Goal: Task Accomplishment & Management: Use online tool/utility

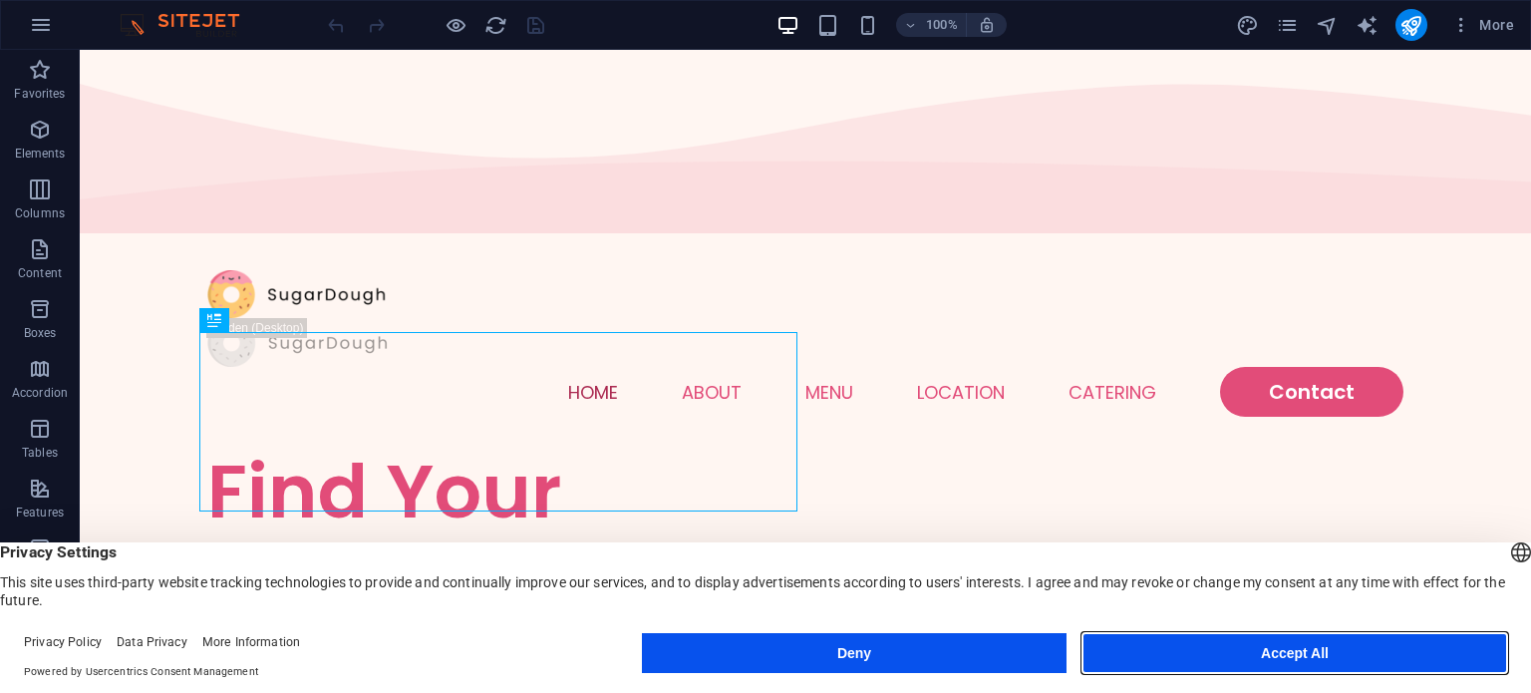
click at [1144, 652] on button "Accept All" at bounding box center [1294, 653] width 425 height 40
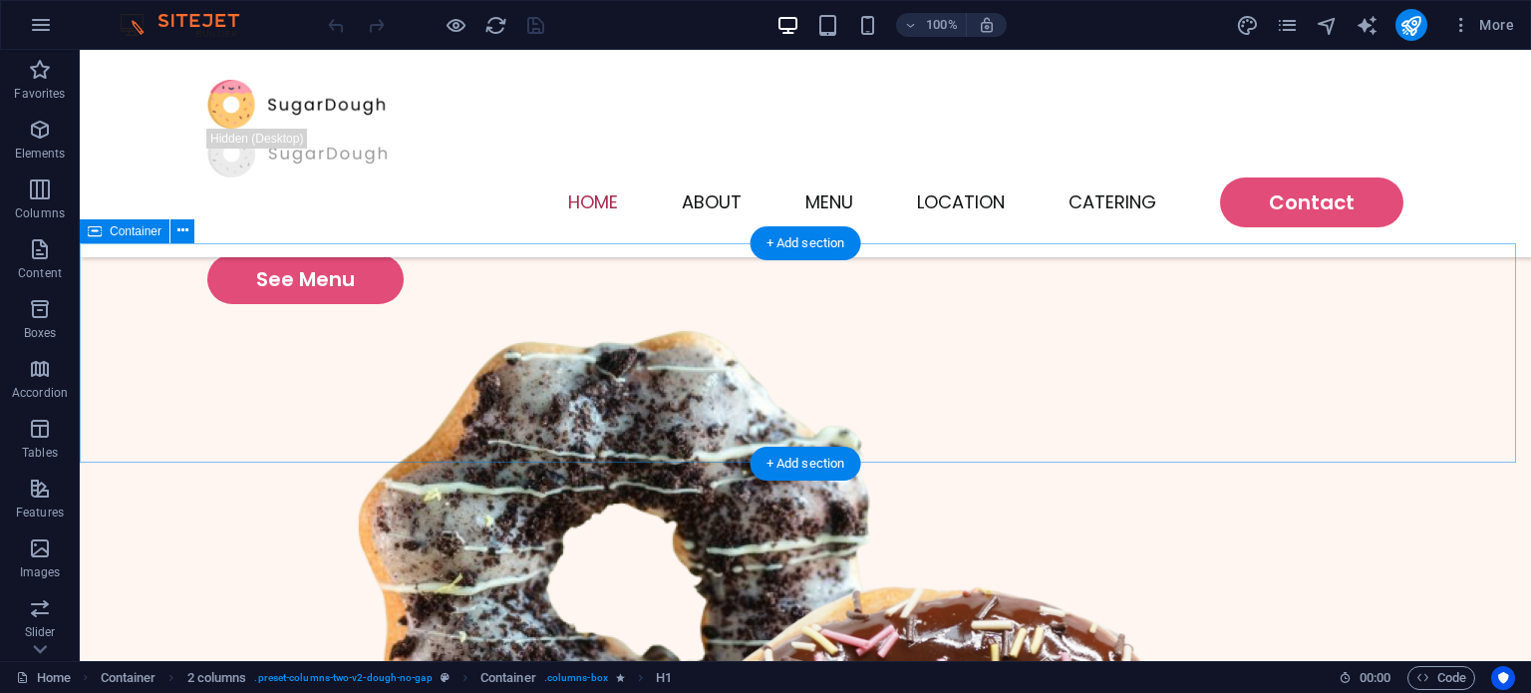
scroll to position [492, 0]
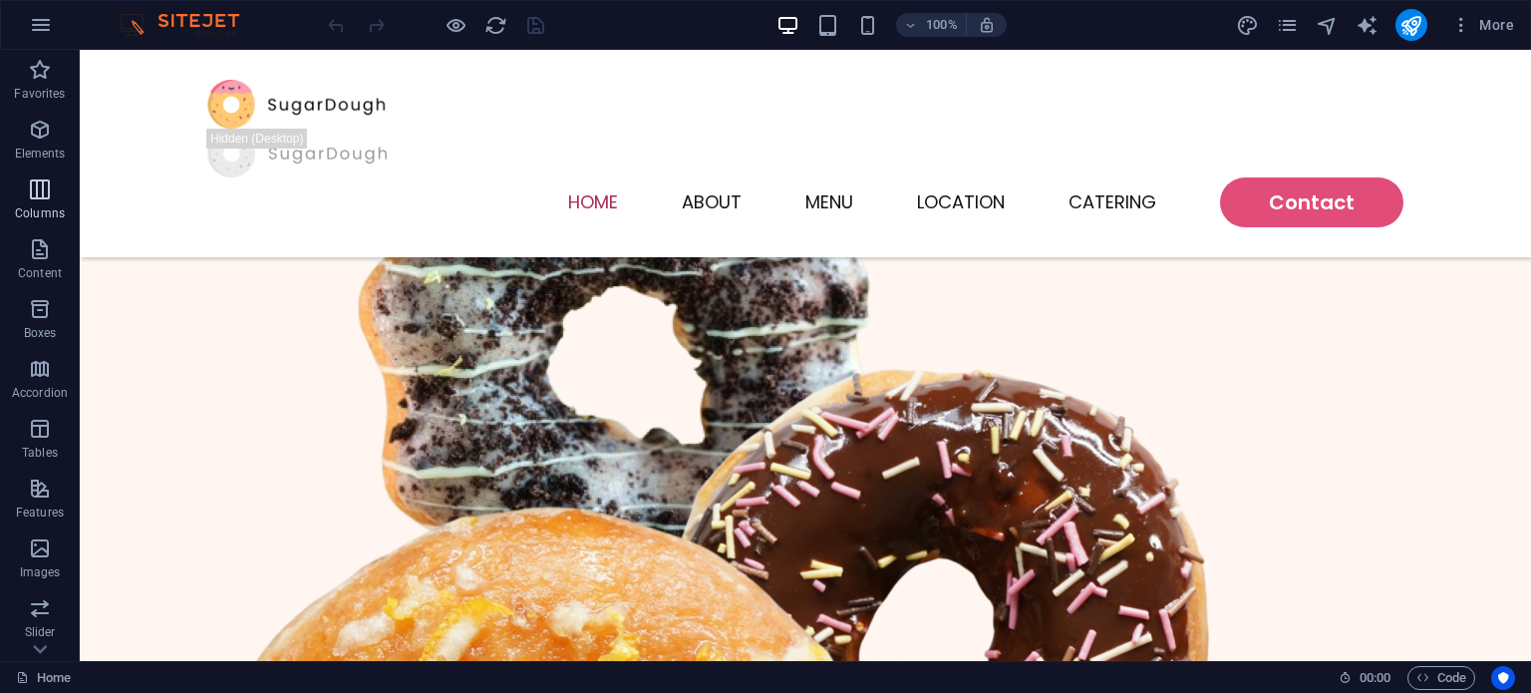
click at [56, 205] on p "Columns" at bounding box center [40, 213] width 50 height 16
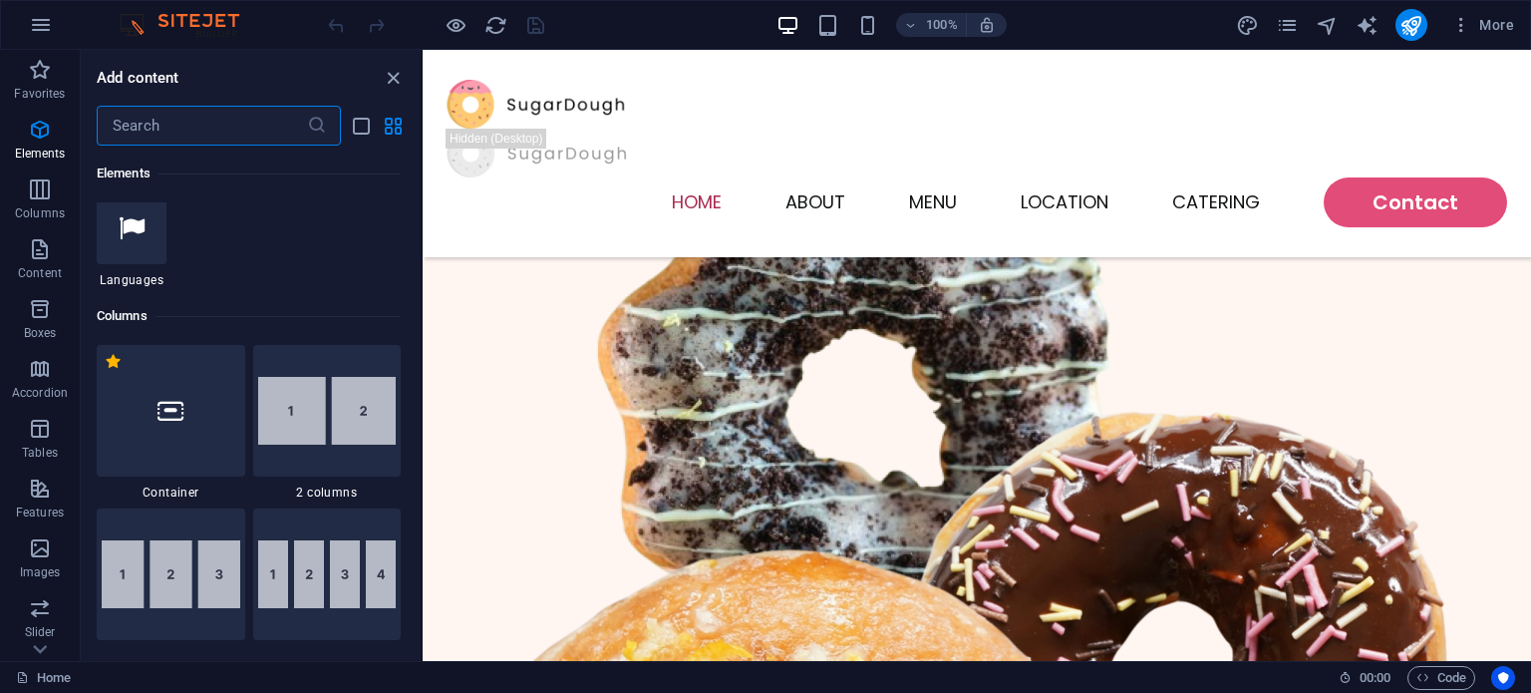
scroll to position [987, 0]
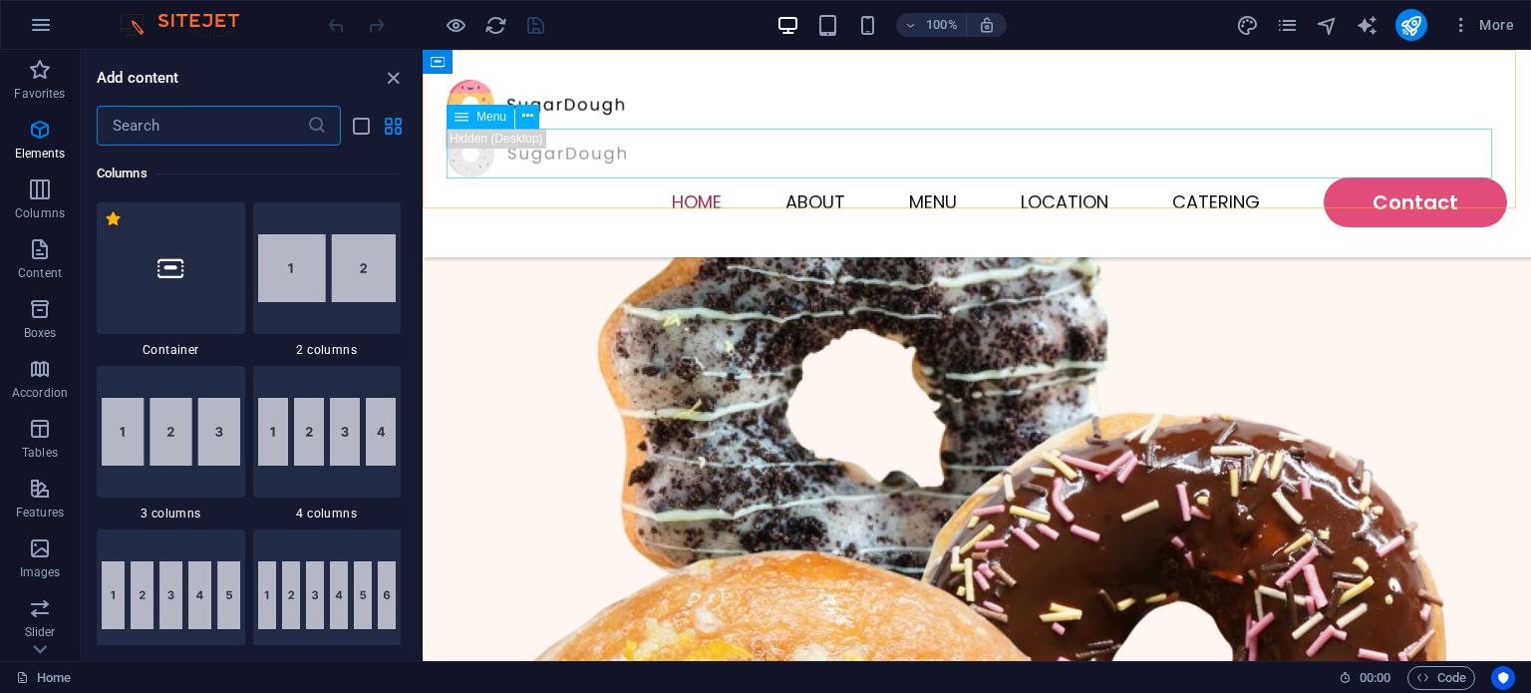
click at [661, 177] on nav "Home About Menu Location Catering Contact" at bounding box center [977, 202] width 1061 height 50
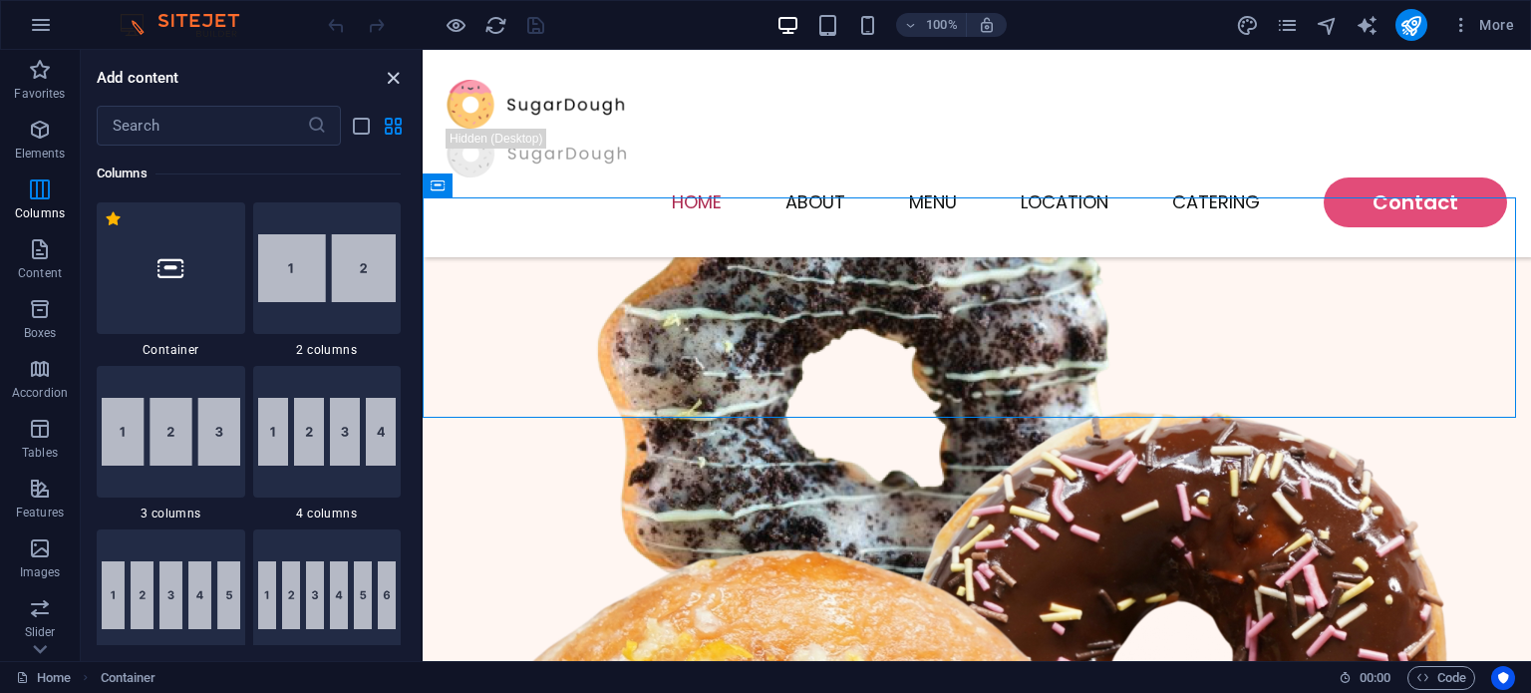
click at [396, 73] on icon "close panel" at bounding box center [393, 78] width 23 height 23
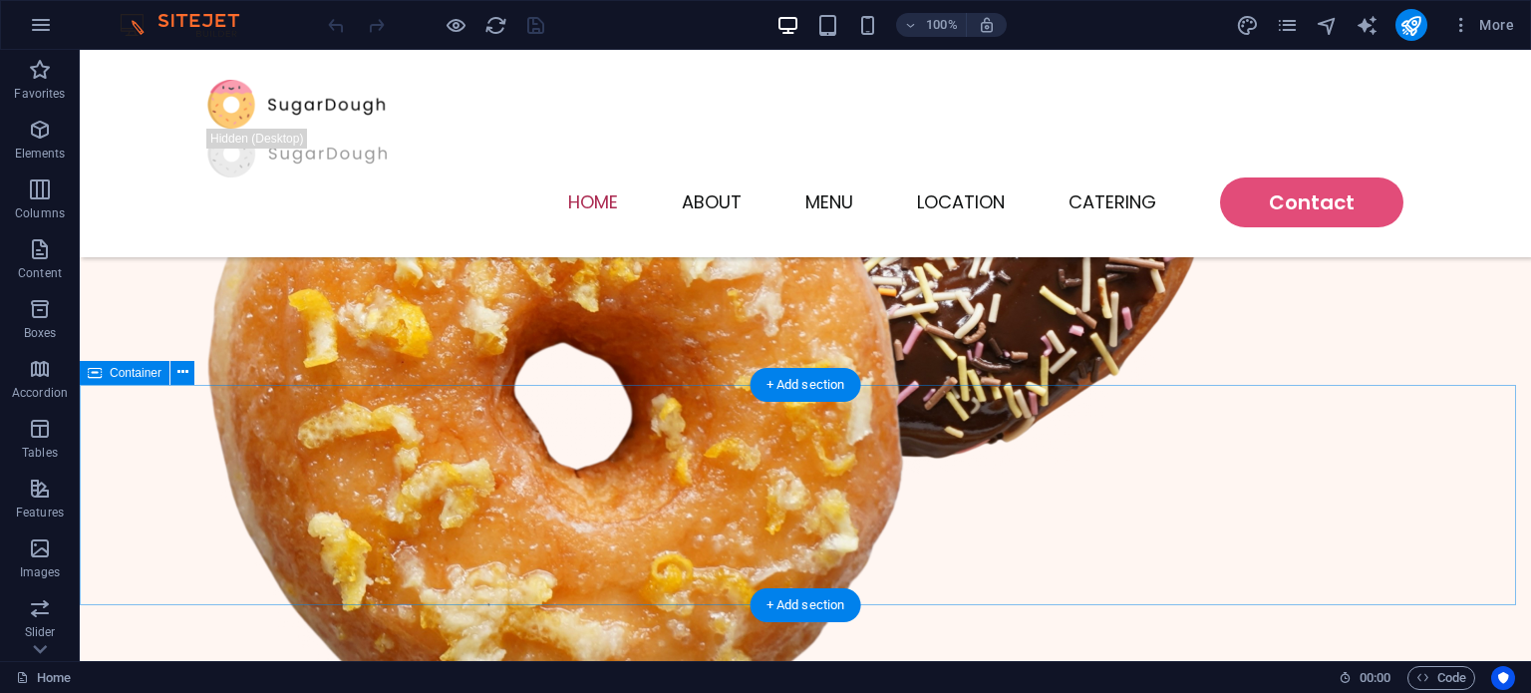
scroll to position [0, 0]
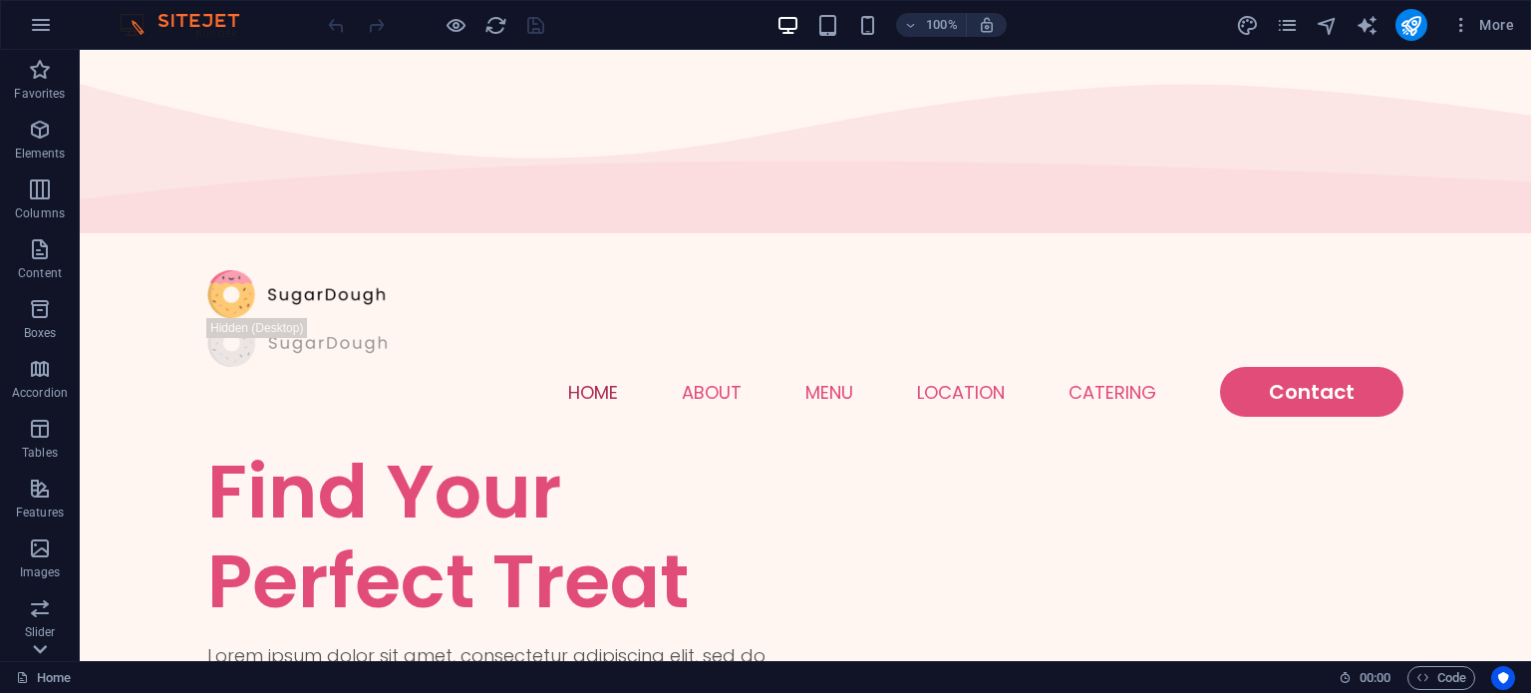
click at [31, 76] on icon at bounding box center [40, 62] width 28 height 28
click at [31, 657] on span "Collections" at bounding box center [40, 634] width 80 height 48
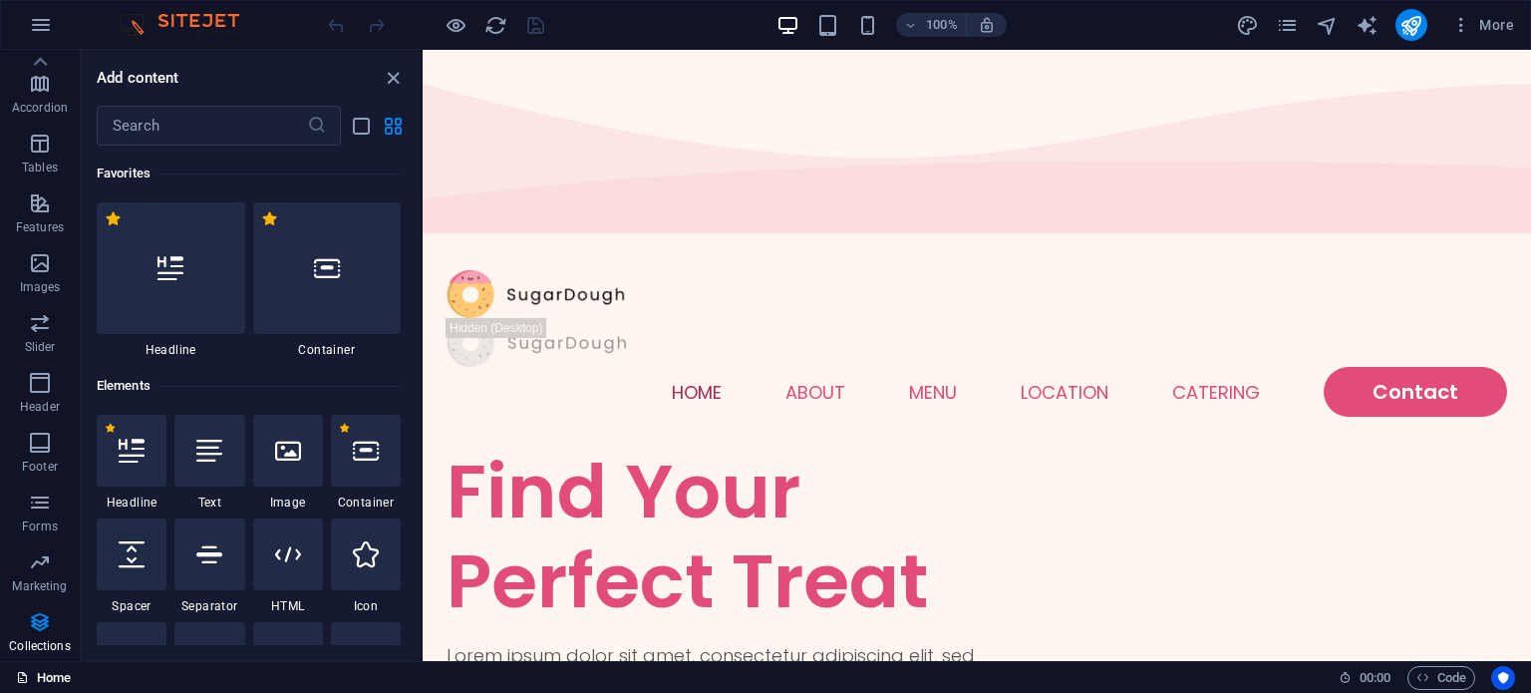
click at [48, 686] on link "Home" at bounding box center [43, 678] width 55 height 24
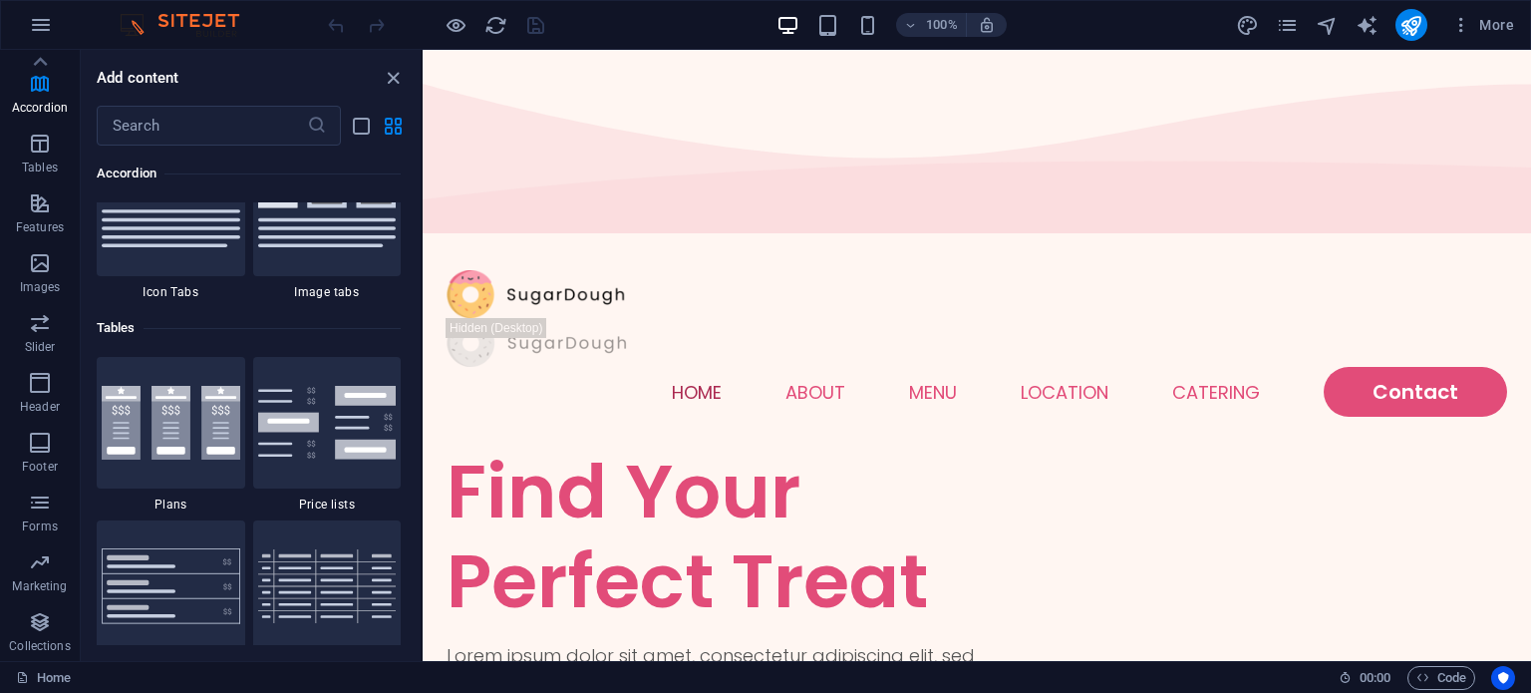
scroll to position [6458, 0]
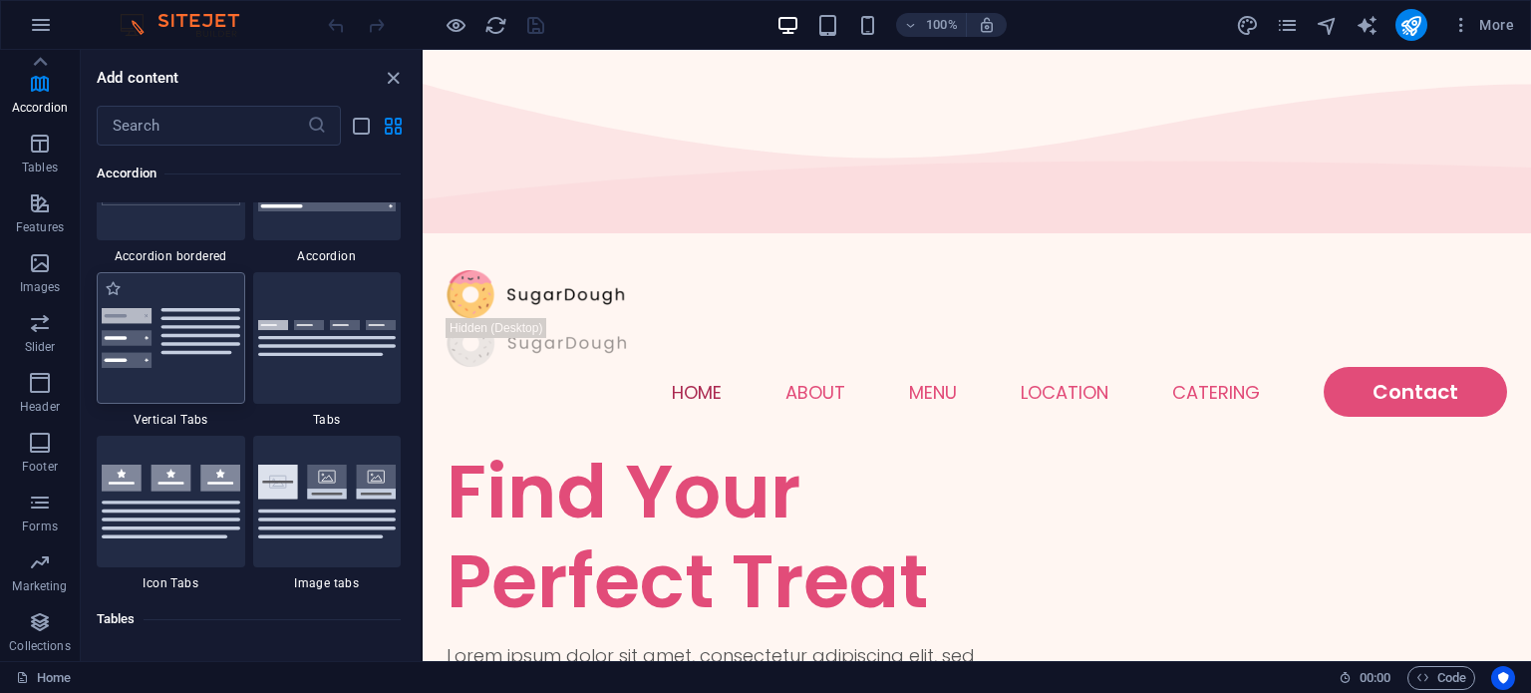
click at [163, 293] on div at bounding box center [171, 338] width 149 height 132
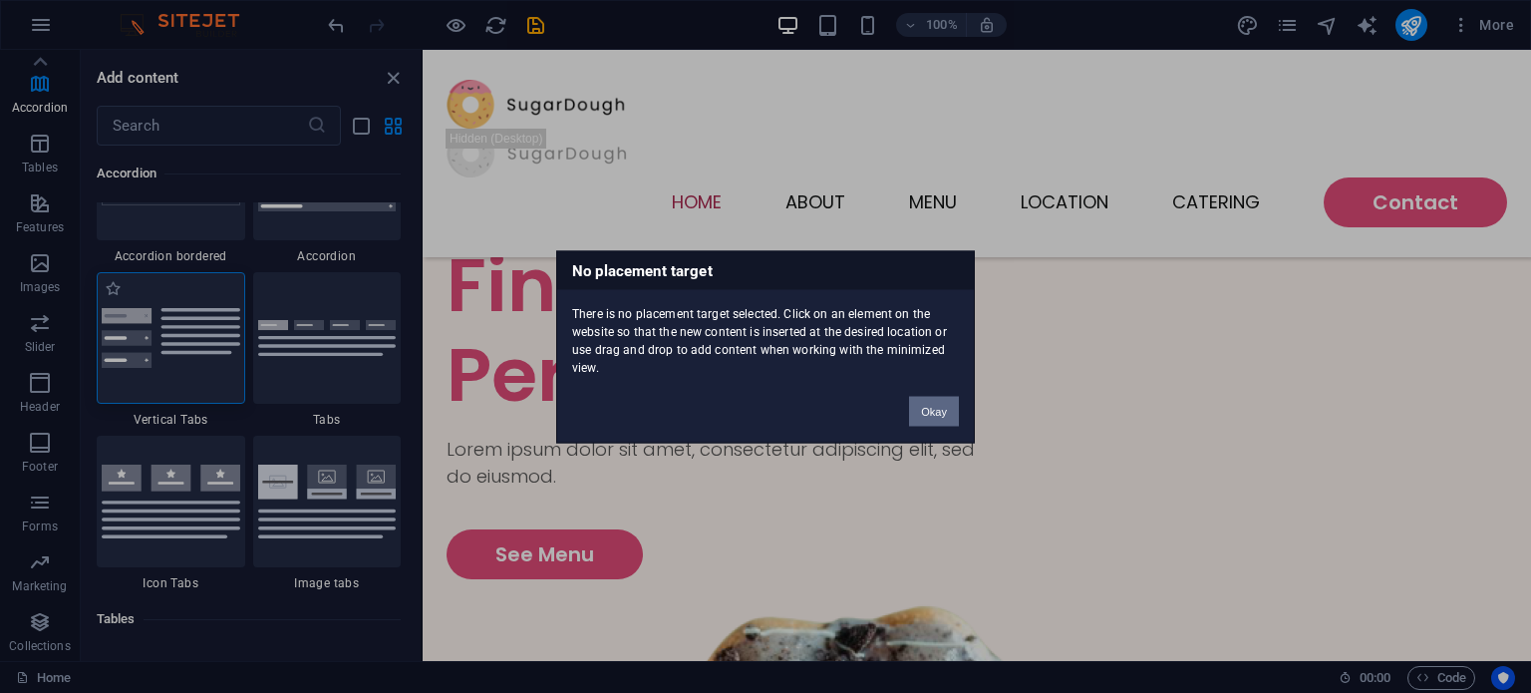
scroll to position [740, 0]
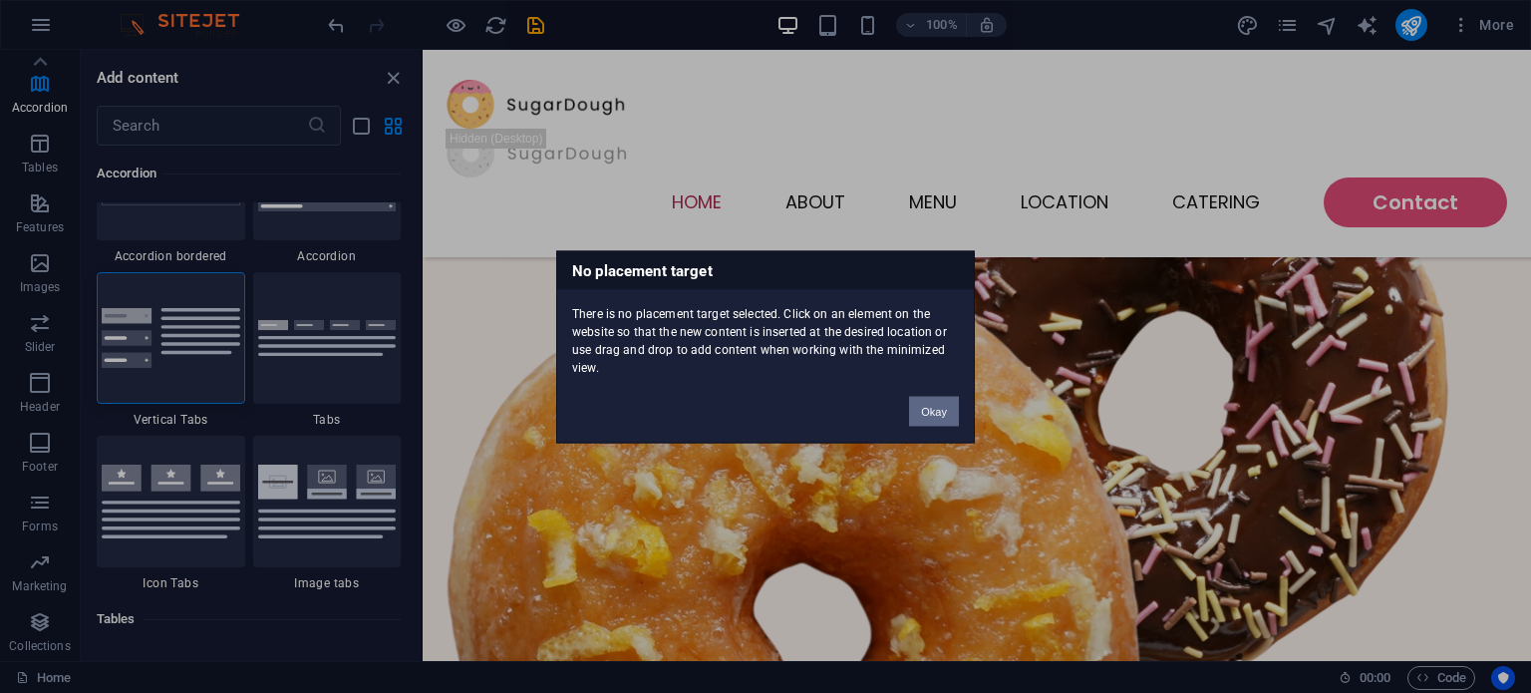
click at [931, 417] on button "Okay" at bounding box center [934, 411] width 50 height 30
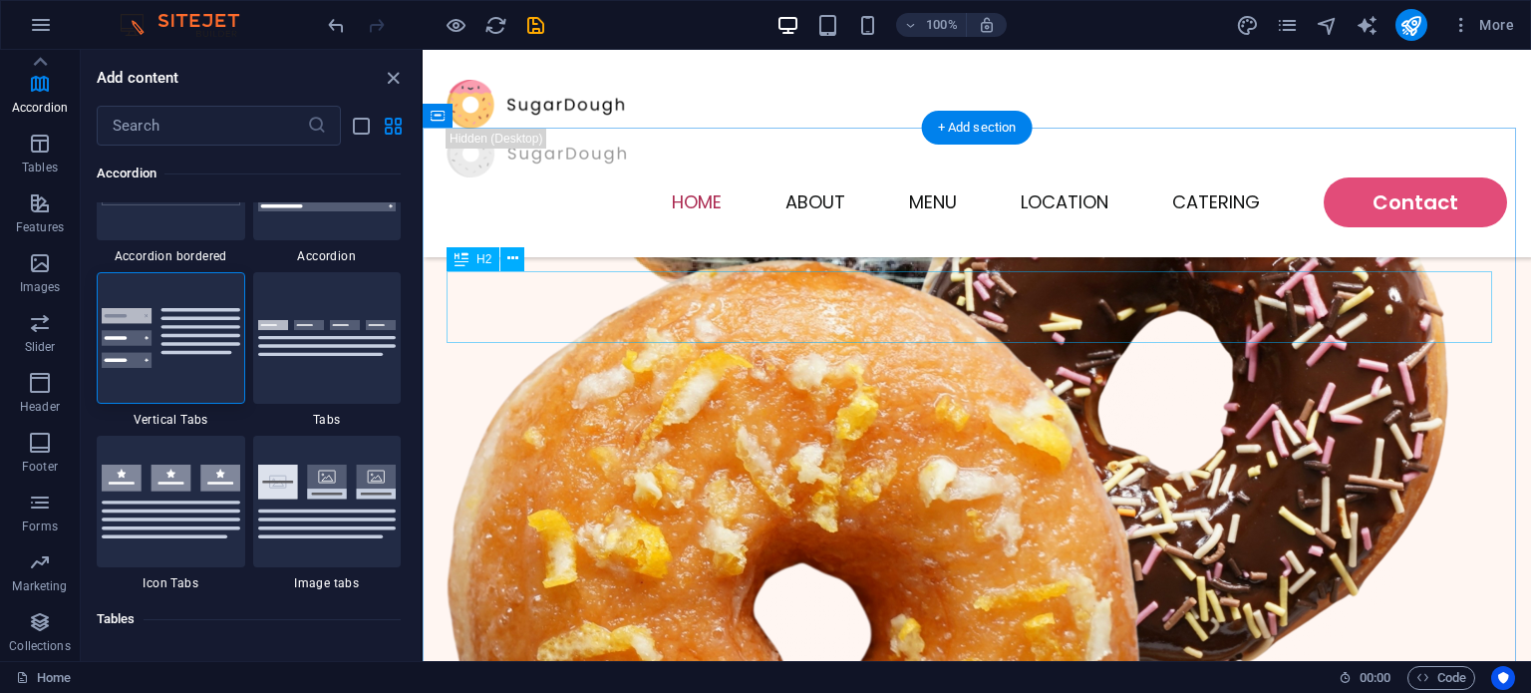
click at [514, 264] on icon at bounding box center [512, 258] width 11 height 21
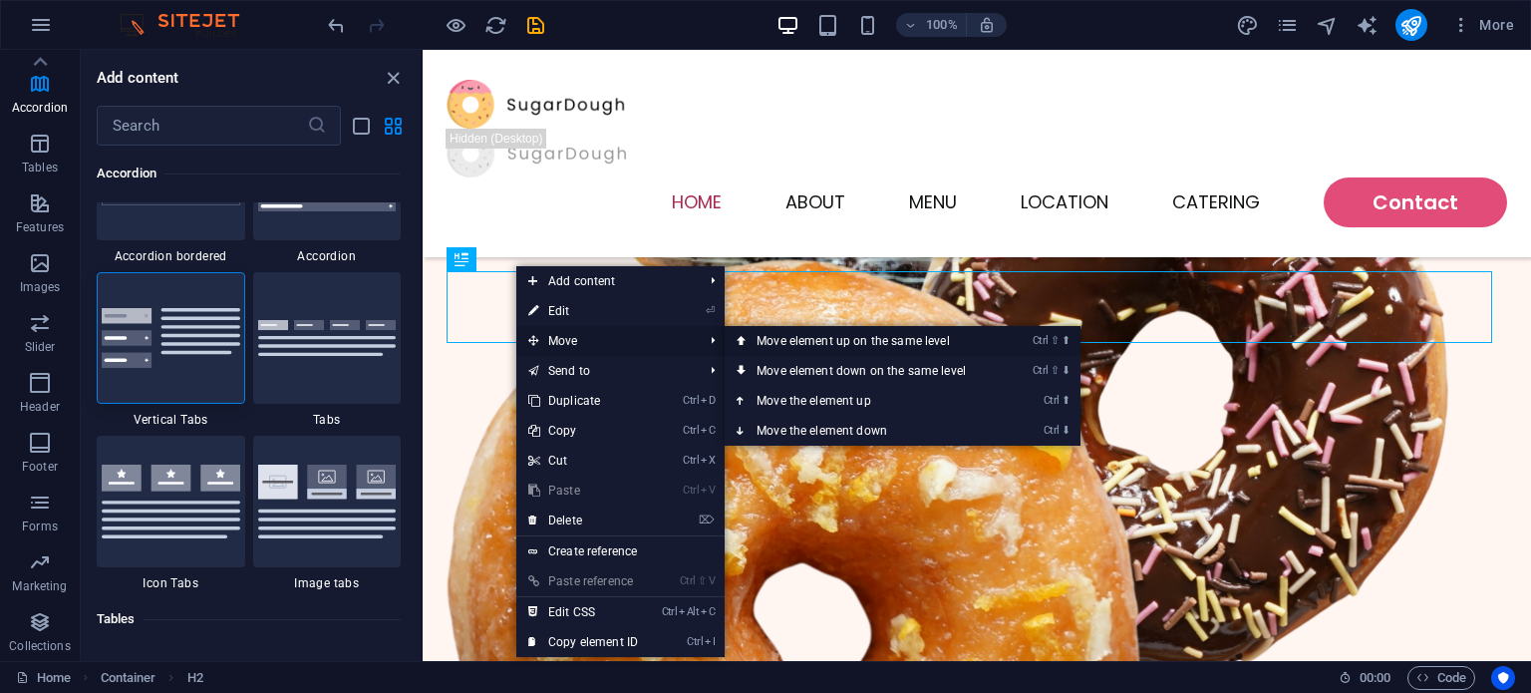
click at [850, 334] on link "Ctrl ⇧ ⬆ Move element up on the same level" at bounding box center [865, 341] width 281 height 30
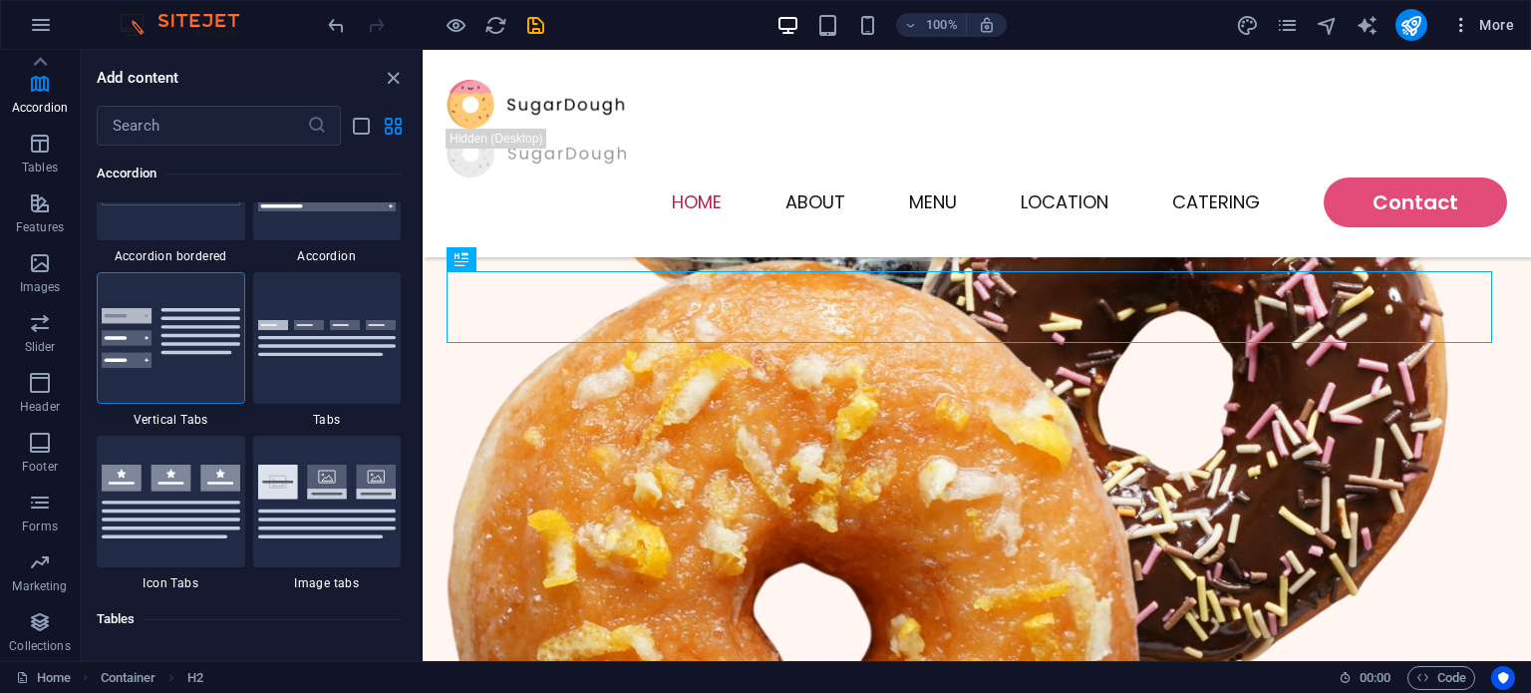
click at [1499, 27] on span "More" at bounding box center [1482, 25] width 63 height 20
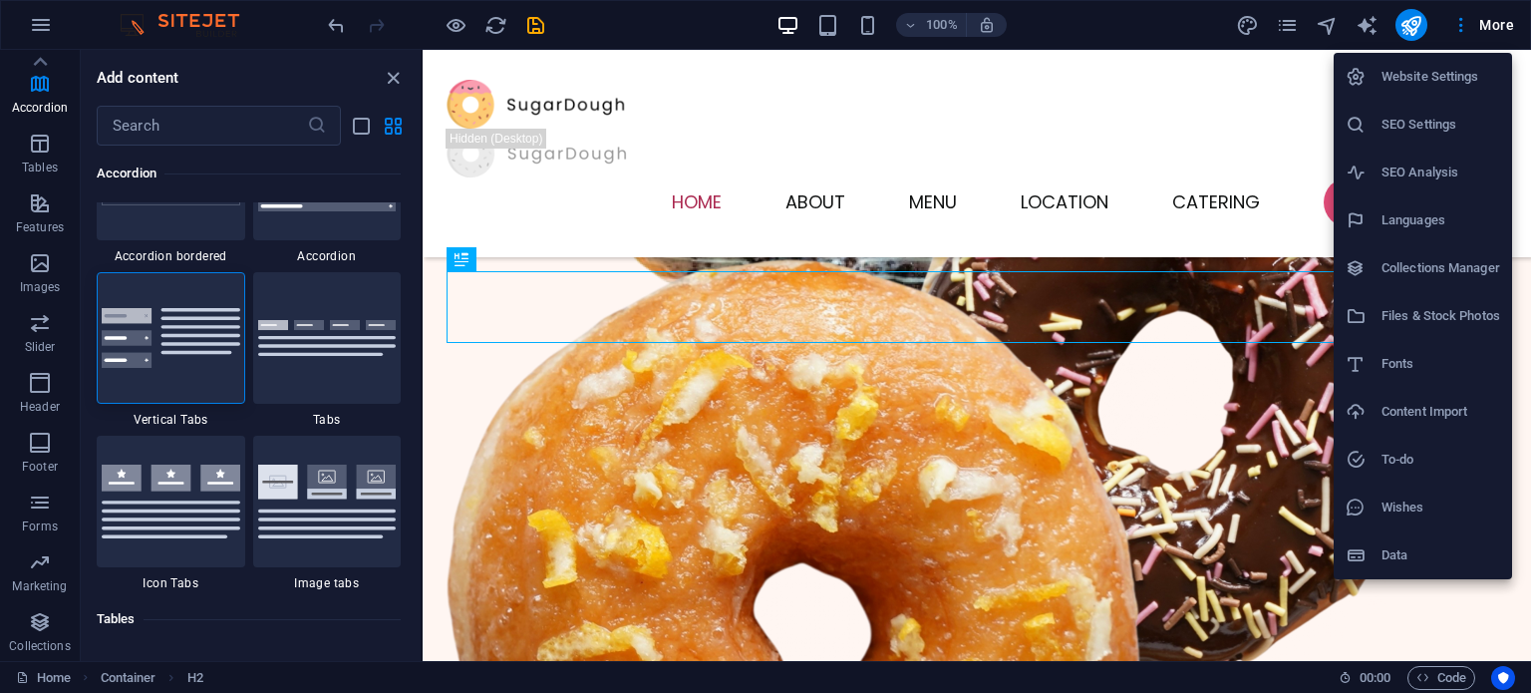
click at [1017, 330] on div at bounding box center [765, 346] width 1531 height 693
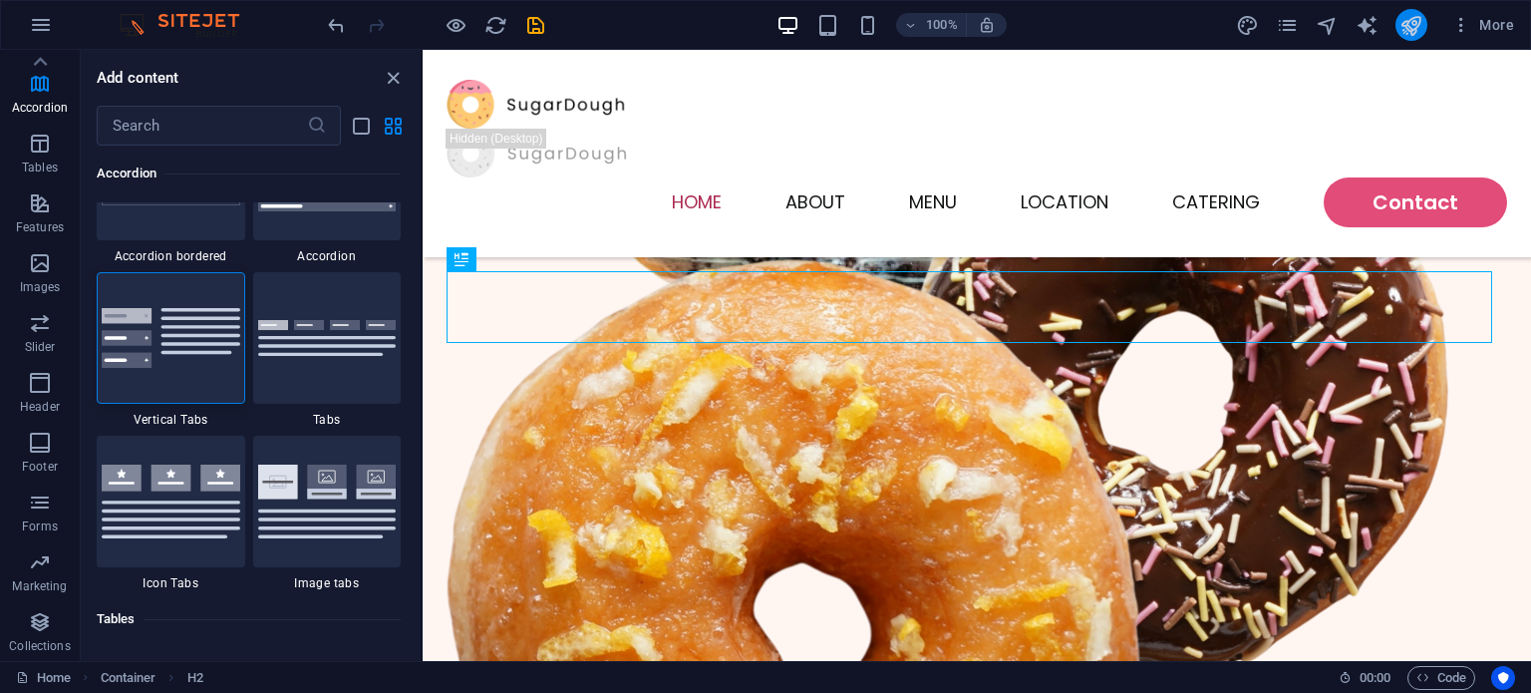
click at [1399, 32] on button "publish" at bounding box center [1411, 25] width 32 height 32
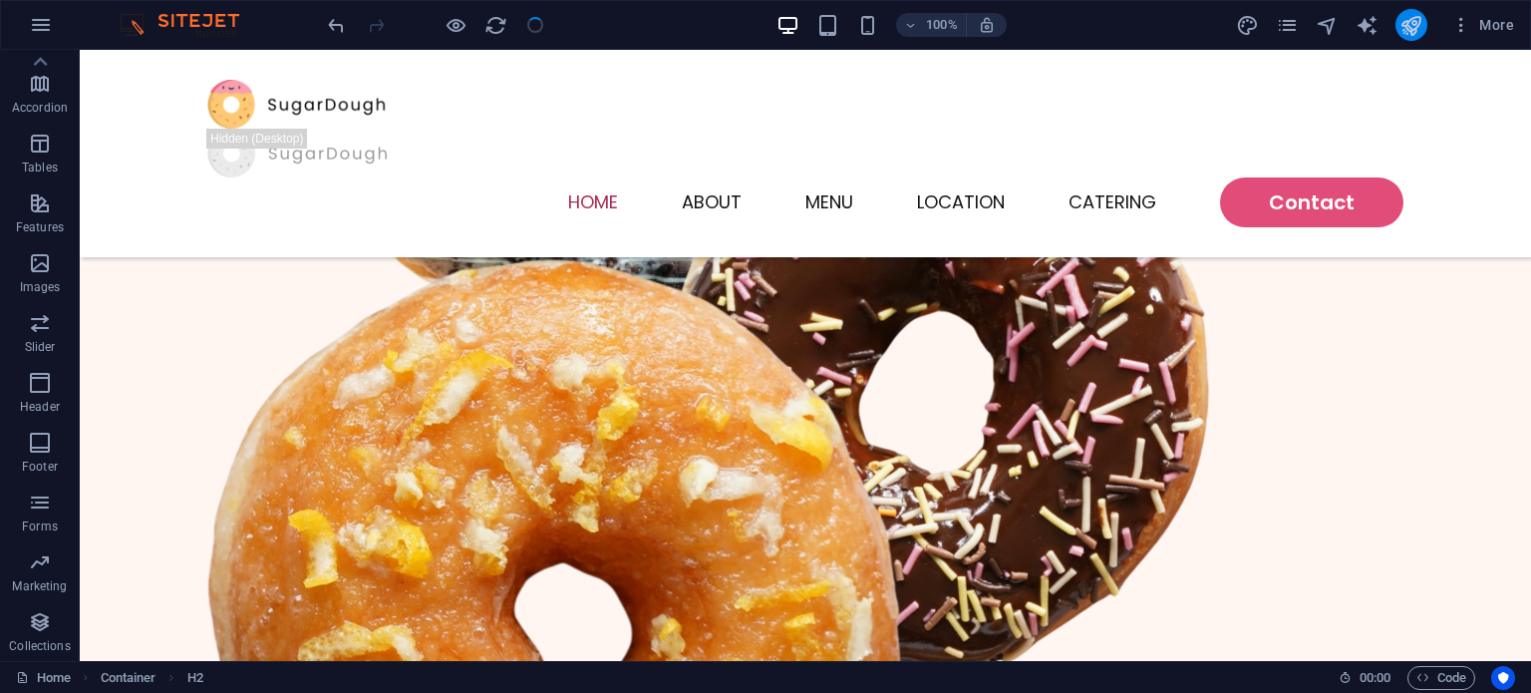
scroll to position [825, 0]
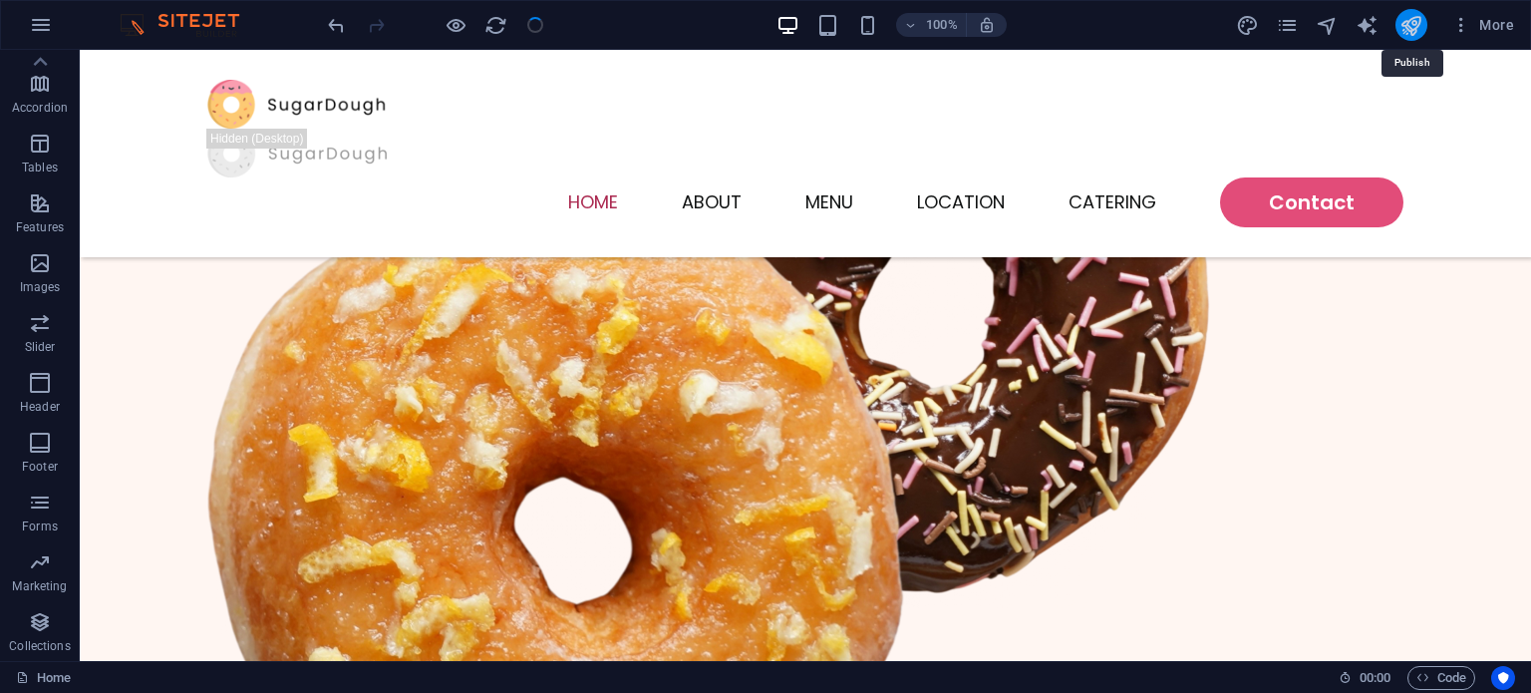
click at [1417, 14] on icon "publish" at bounding box center [1410, 25] width 23 height 23
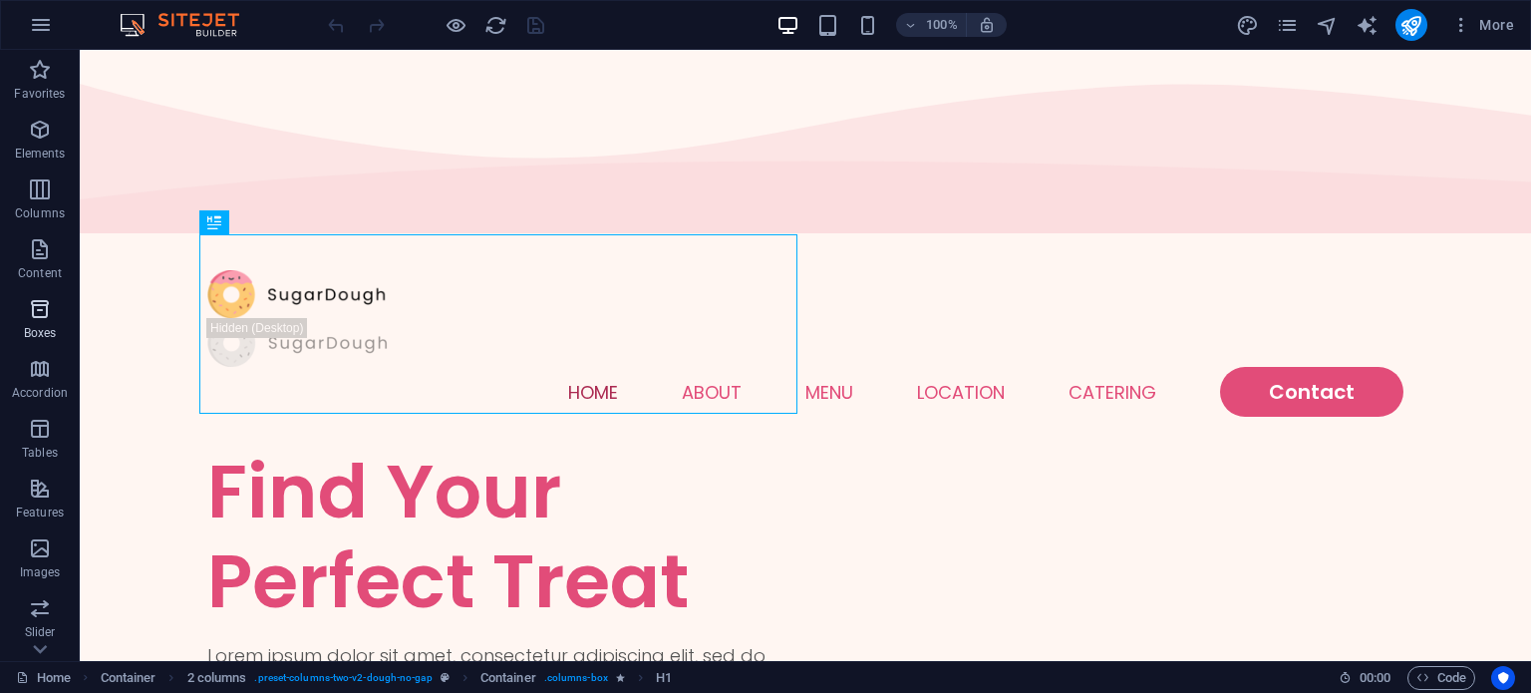
scroll to position [285, 0]
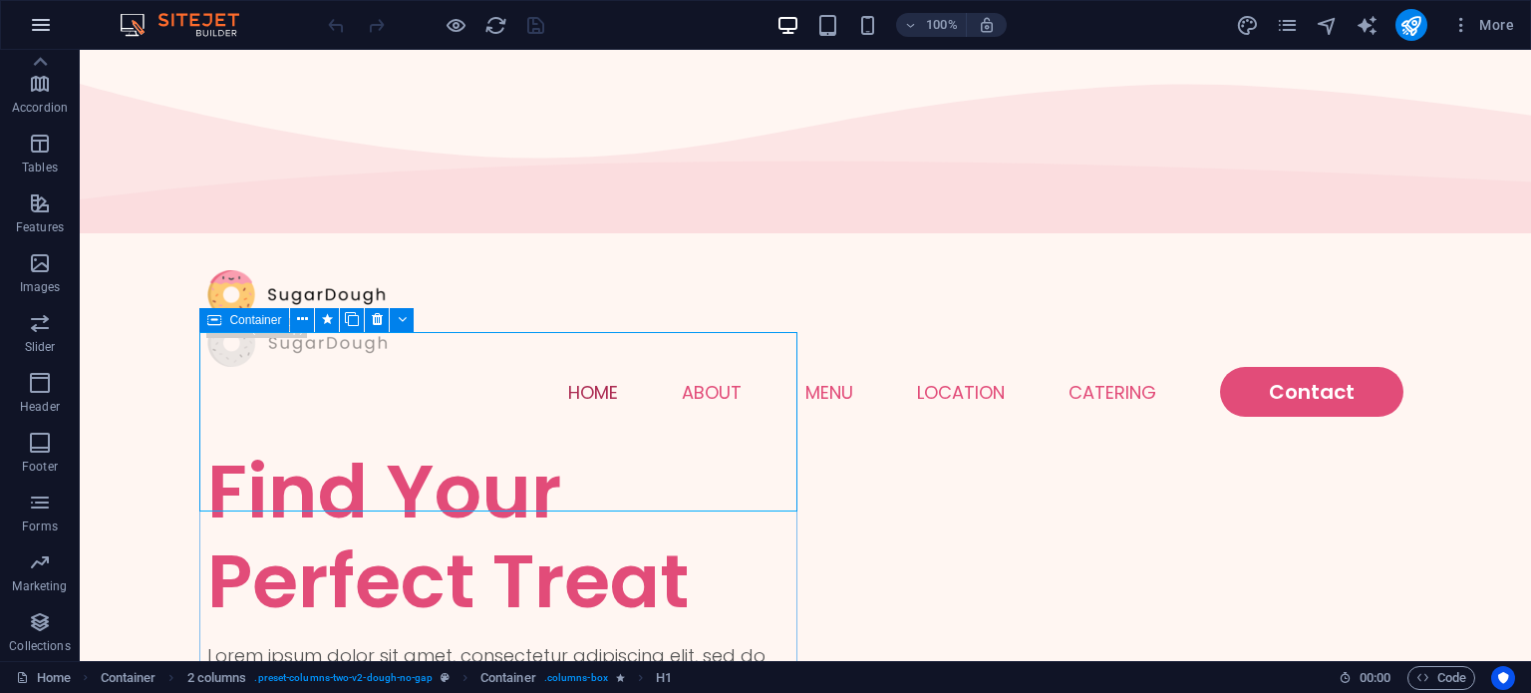
click at [36, 26] on icon "button" at bounding box center [41, 25] width 24 height 24
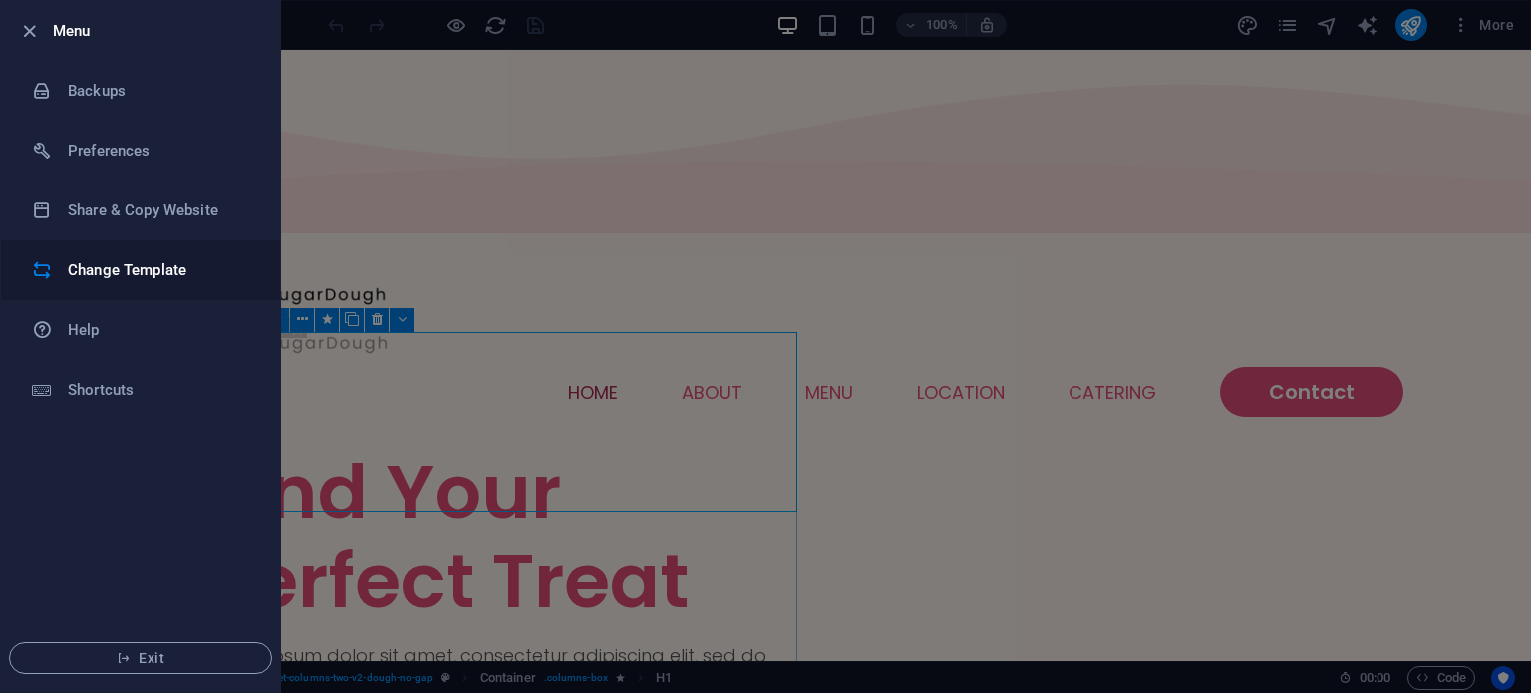
click at [162, 269] on h6 "Change Template" at bounding box center [160, 270] width 184 height 24
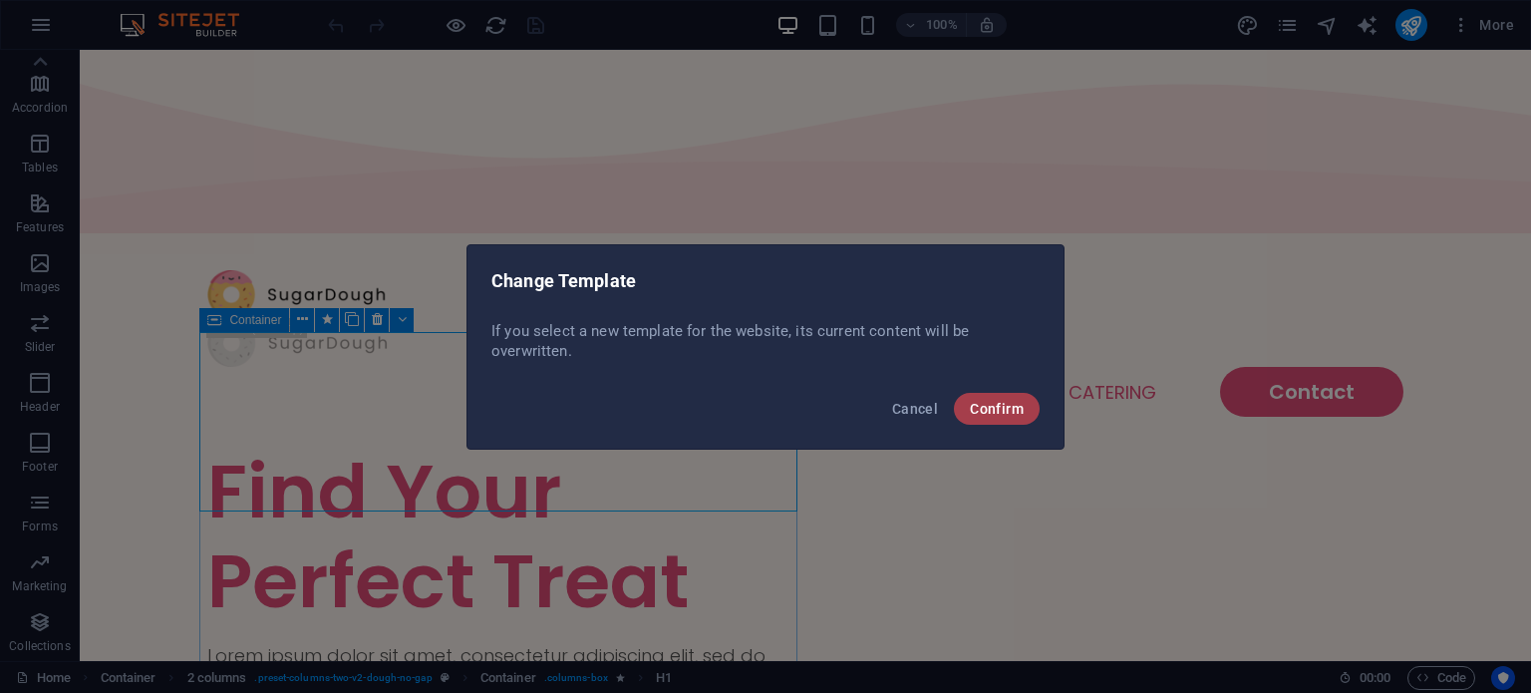
click at [996, 406] on span "Confirm" at bounding box center [997, 409] width 54 height 16
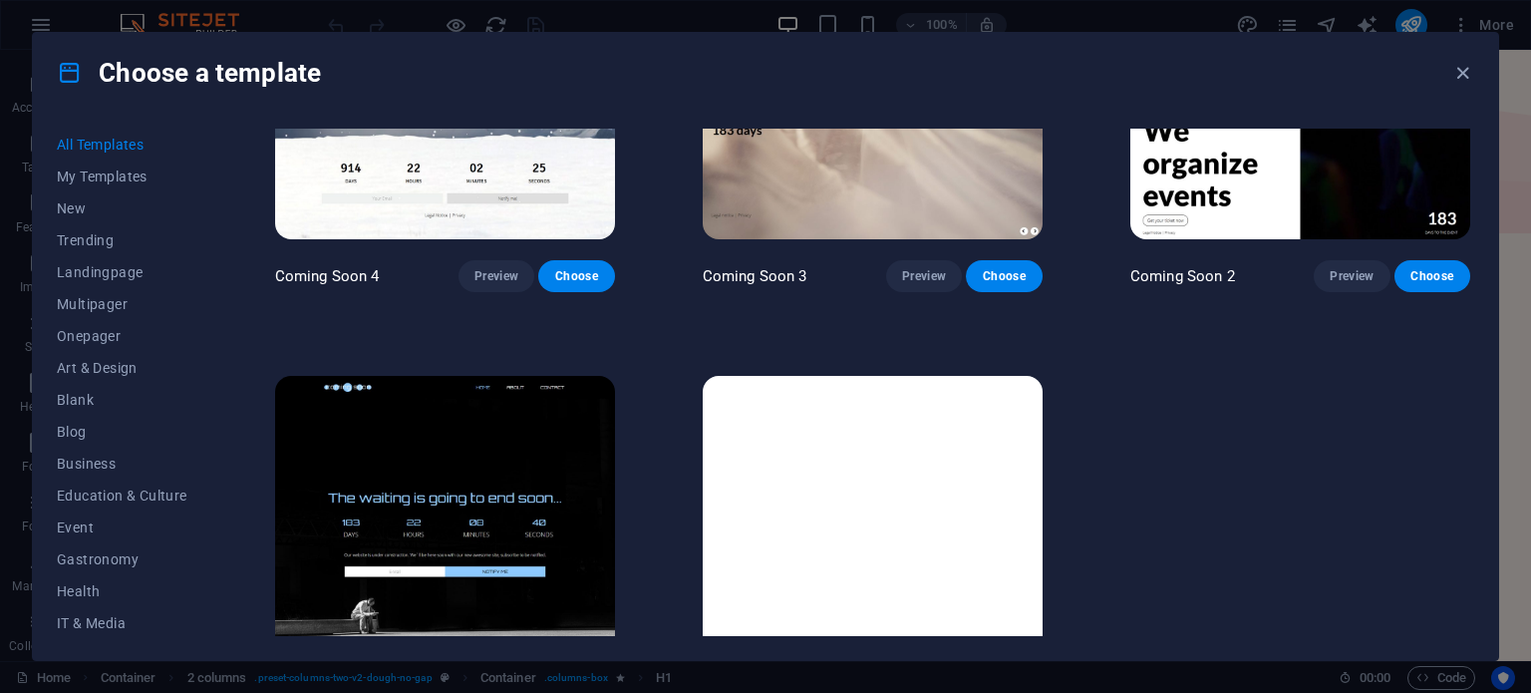
scroll to position [24046, 0]
click at [954, 389] on img at bounding box center [873, 533] width 340 height 313
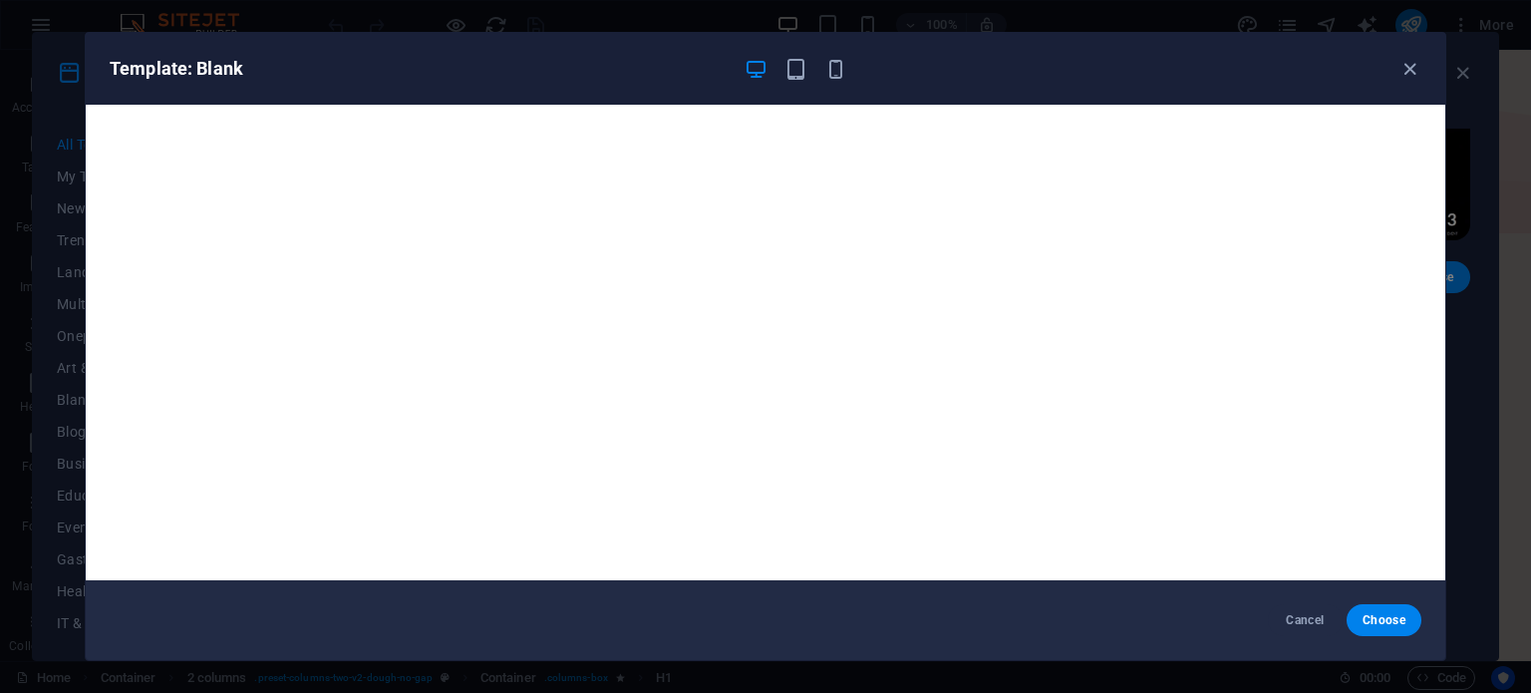
click at [1387, 625] on span "Choose" at bounding box center [1384, 620] width 43 height 16
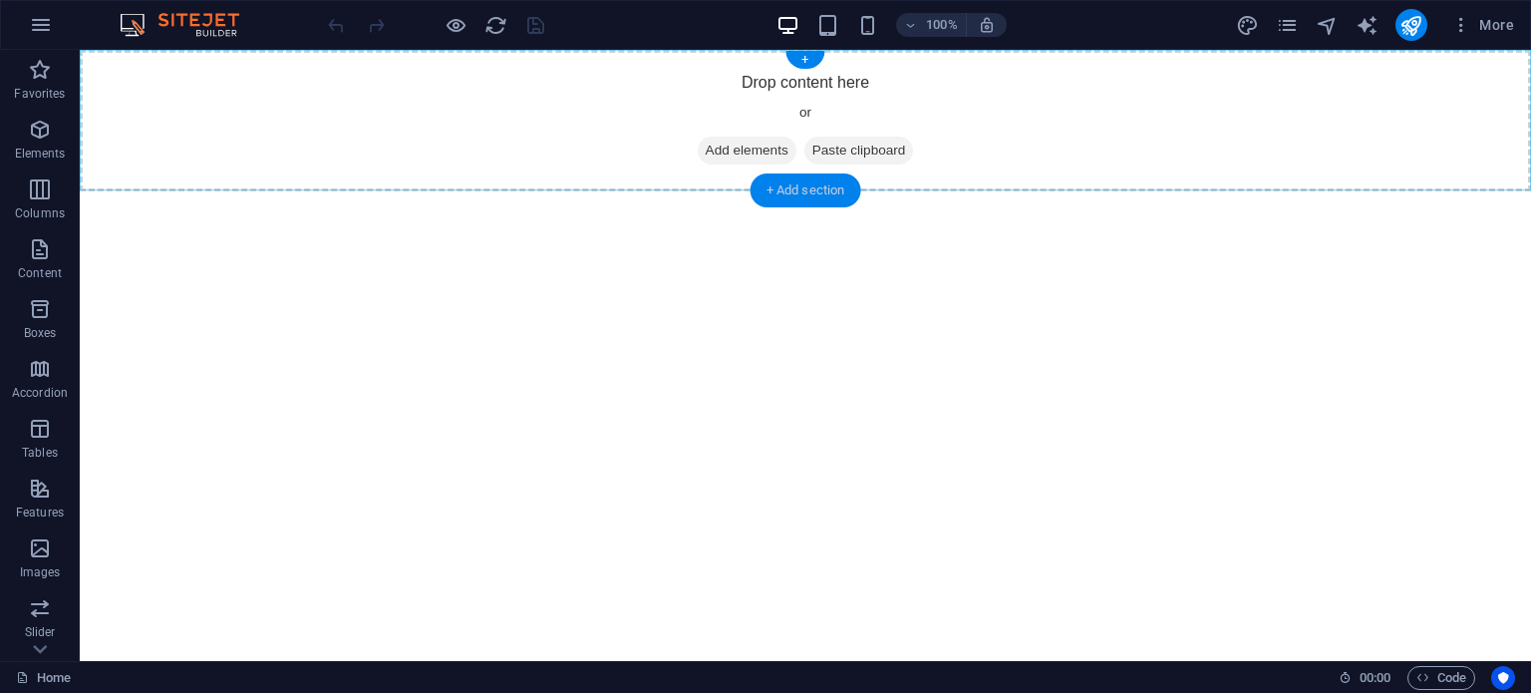
click at [817, 194] on div "+ Add section" at bounding box center [806, 190] width 111 height 34
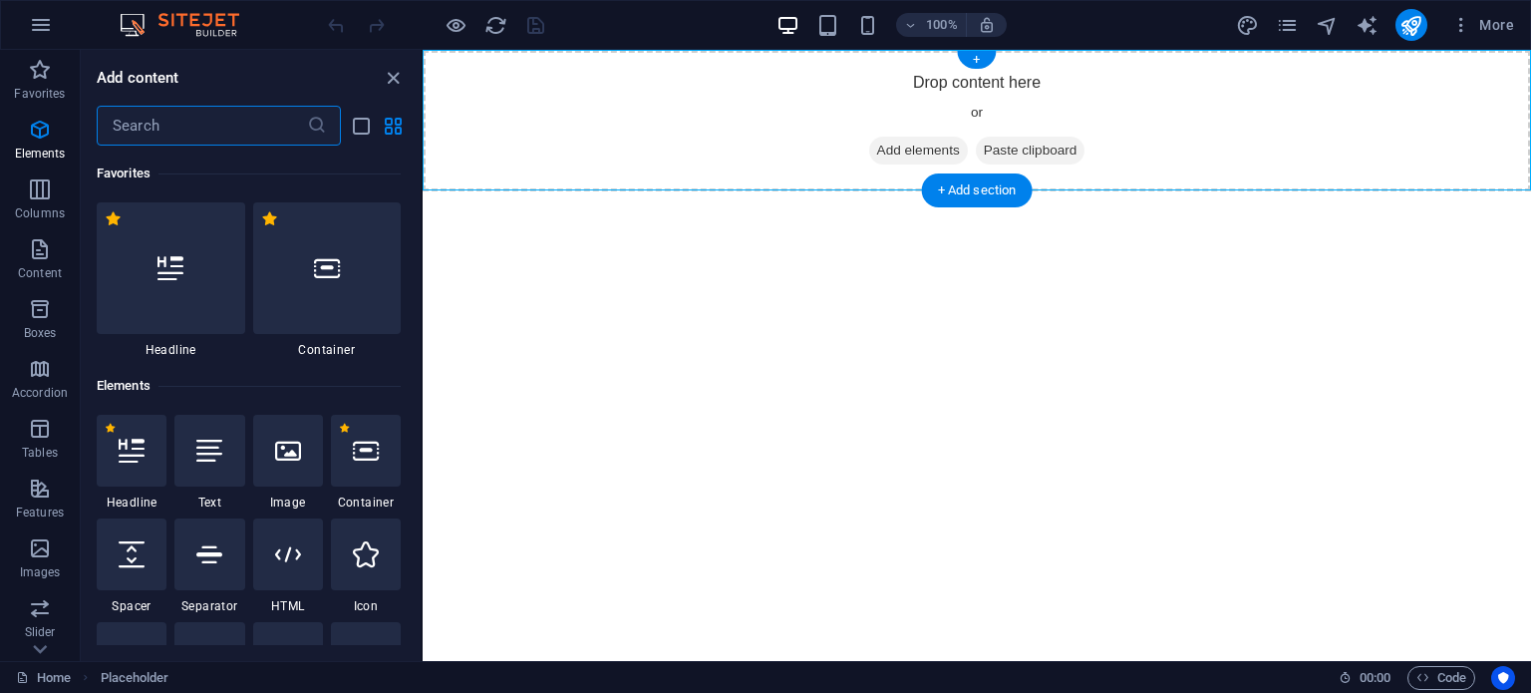
scroll to position [3488, 0]
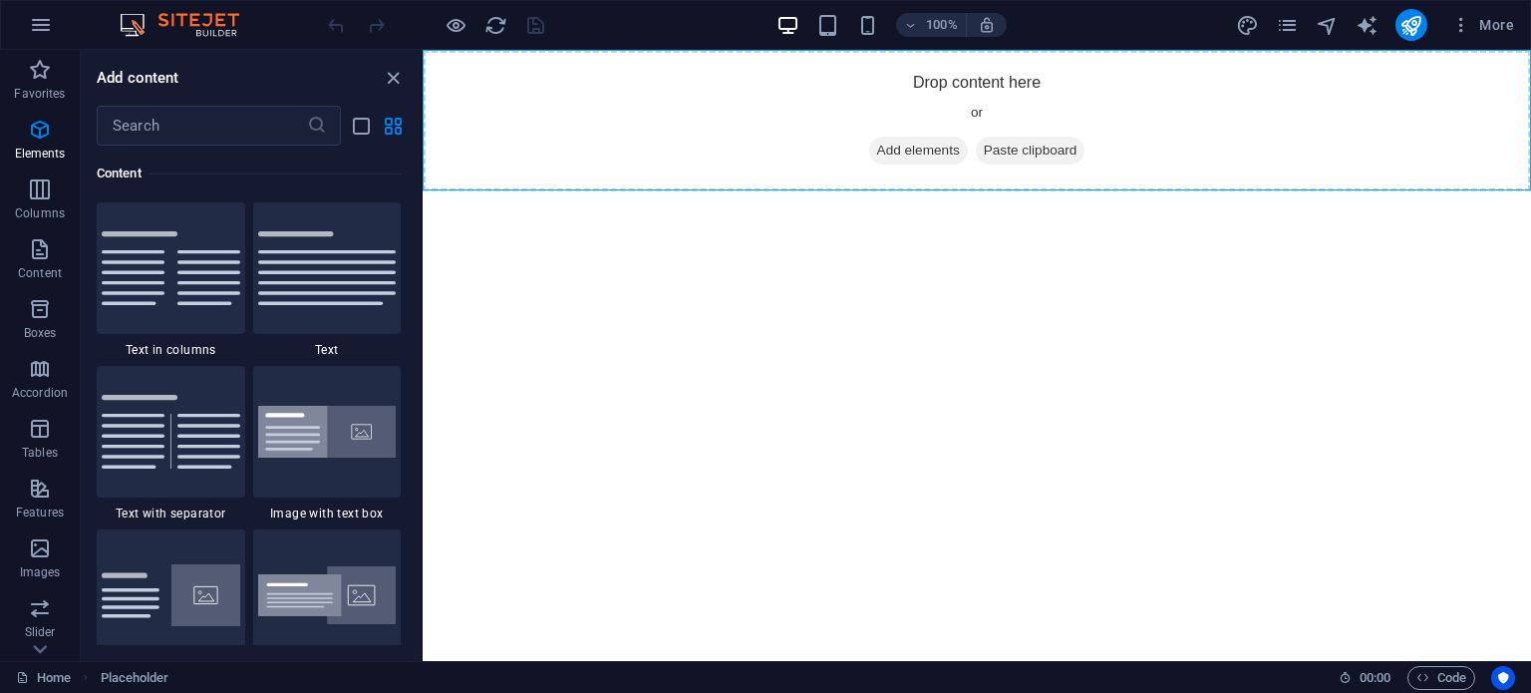
click at [239, 147] on div "Content" at bounding box center [249, 174] width 304 height 56
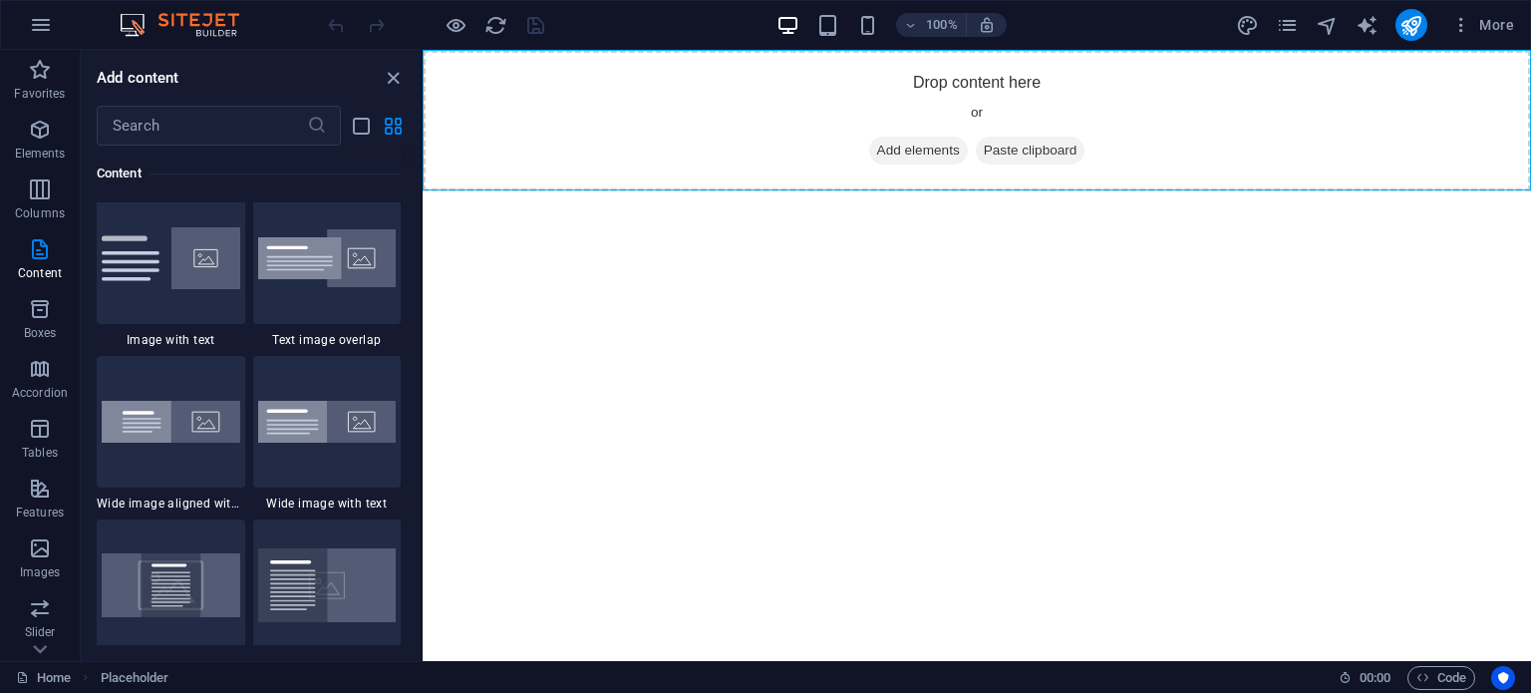
scroll to position [3824, 0]
click at [176, 586] on img at bounding box center [171, 584] width 139 height 63
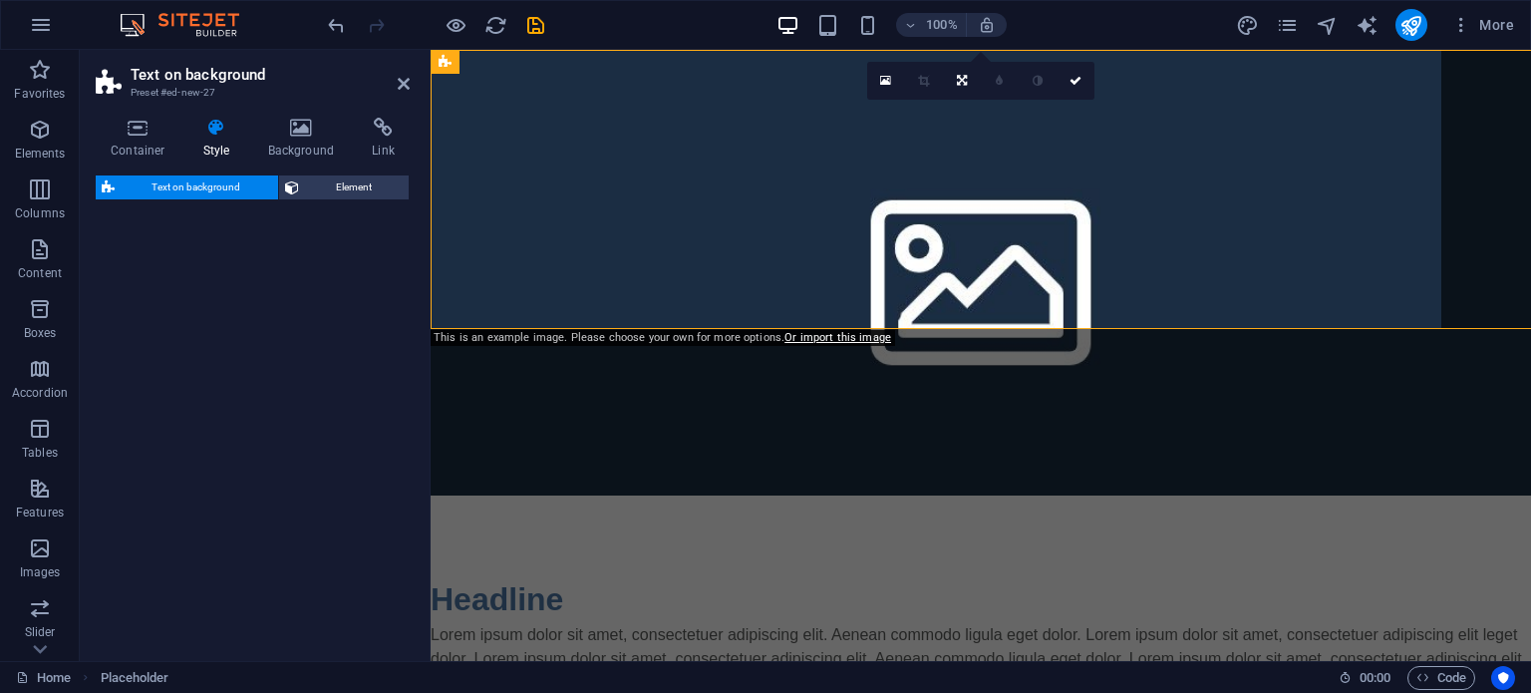
select select "%"
select select "rem"
select select "px"
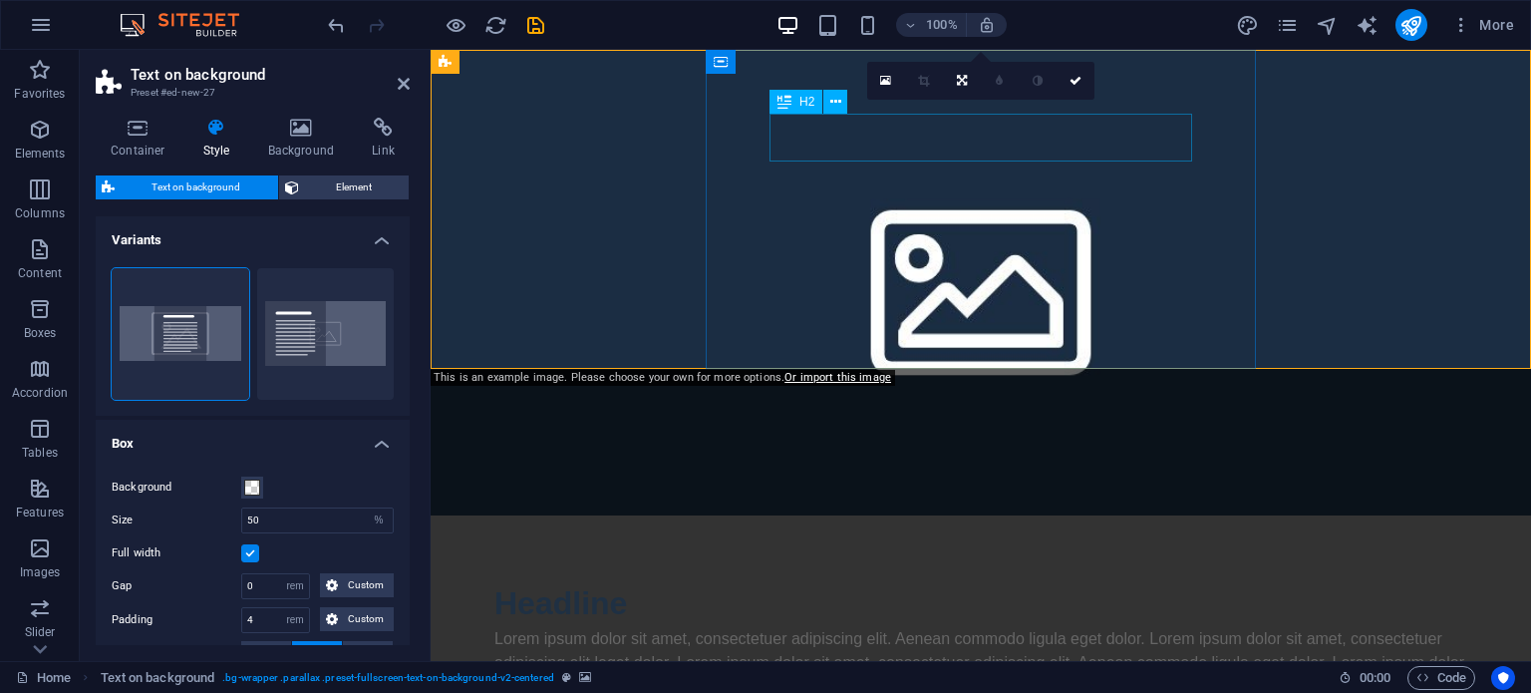
click at [941, 579] on div "Headline" at bounding box center [980, 603] width 973 height 48
click at [935, 579] on div "Headline" at bounding box center [980, 603] width 973 height 48
click at [894, 579] on div "Headline" at bounding box center [980, 603] width 973 height 48
click at [837, 98] on icon at bounding box center [835, 102] width 11 height 21
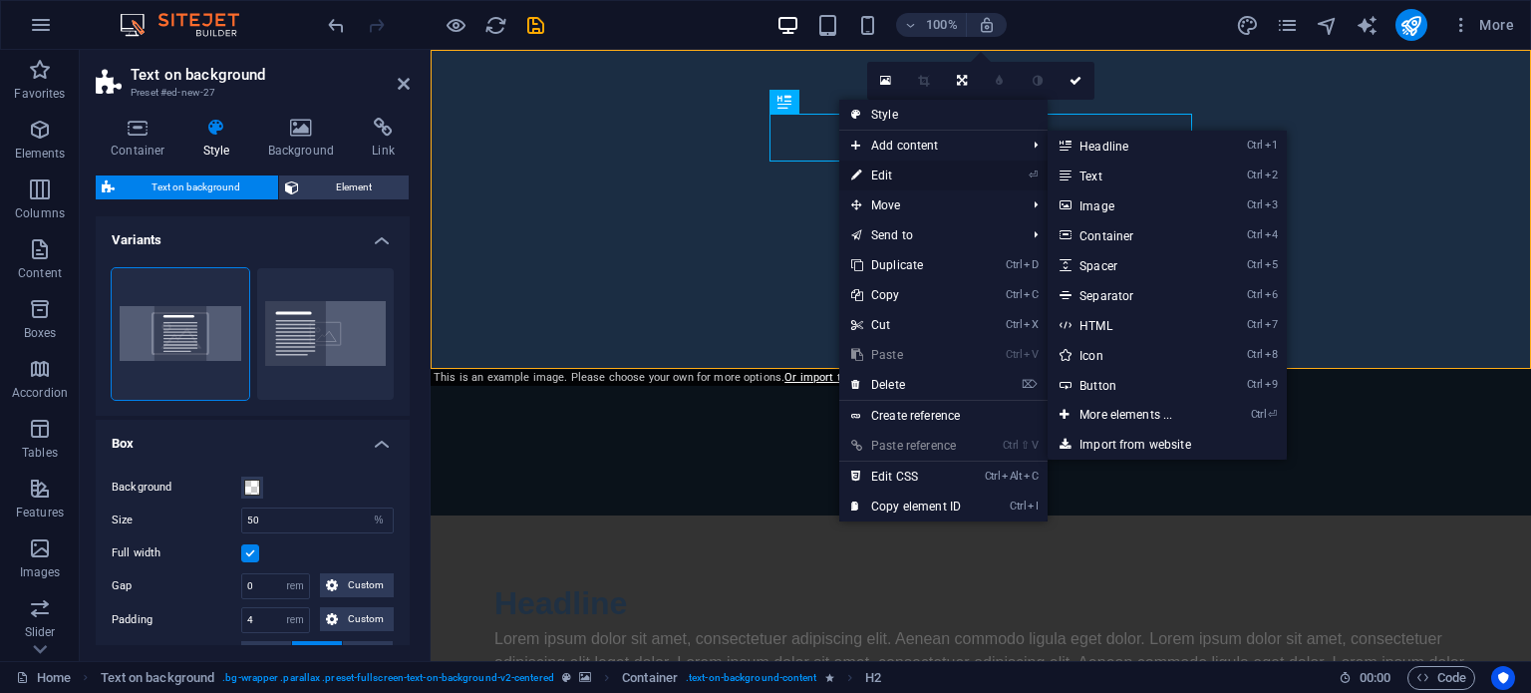
click at [903, 172] on link "⏎ Edit" at bounding box center [906, 175] width 134 height 30
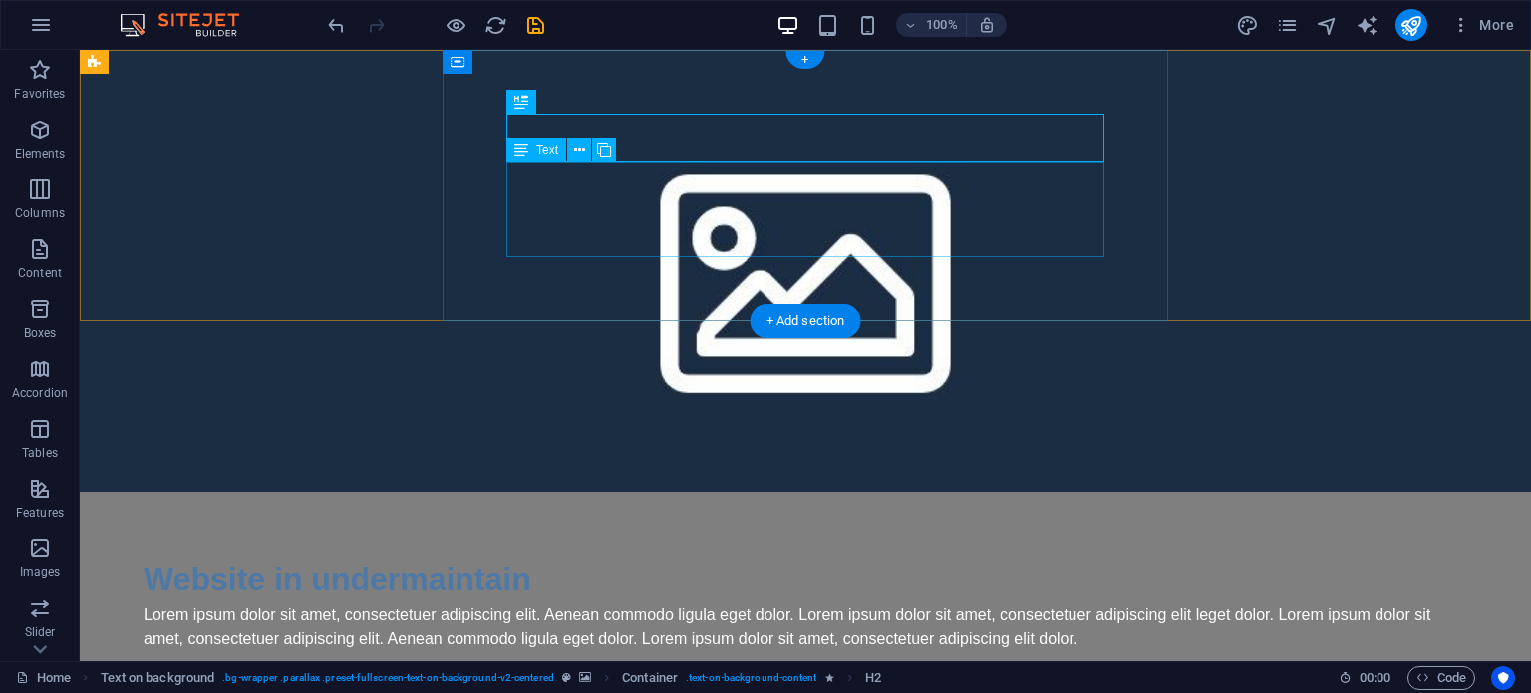
click at [1006, 603] on div "Lorem ipsum dolor sit amet, consectetuer adipiscing elit. Aenean commodo ligula…" at bounding box center [806, 627] width 1324 height 48
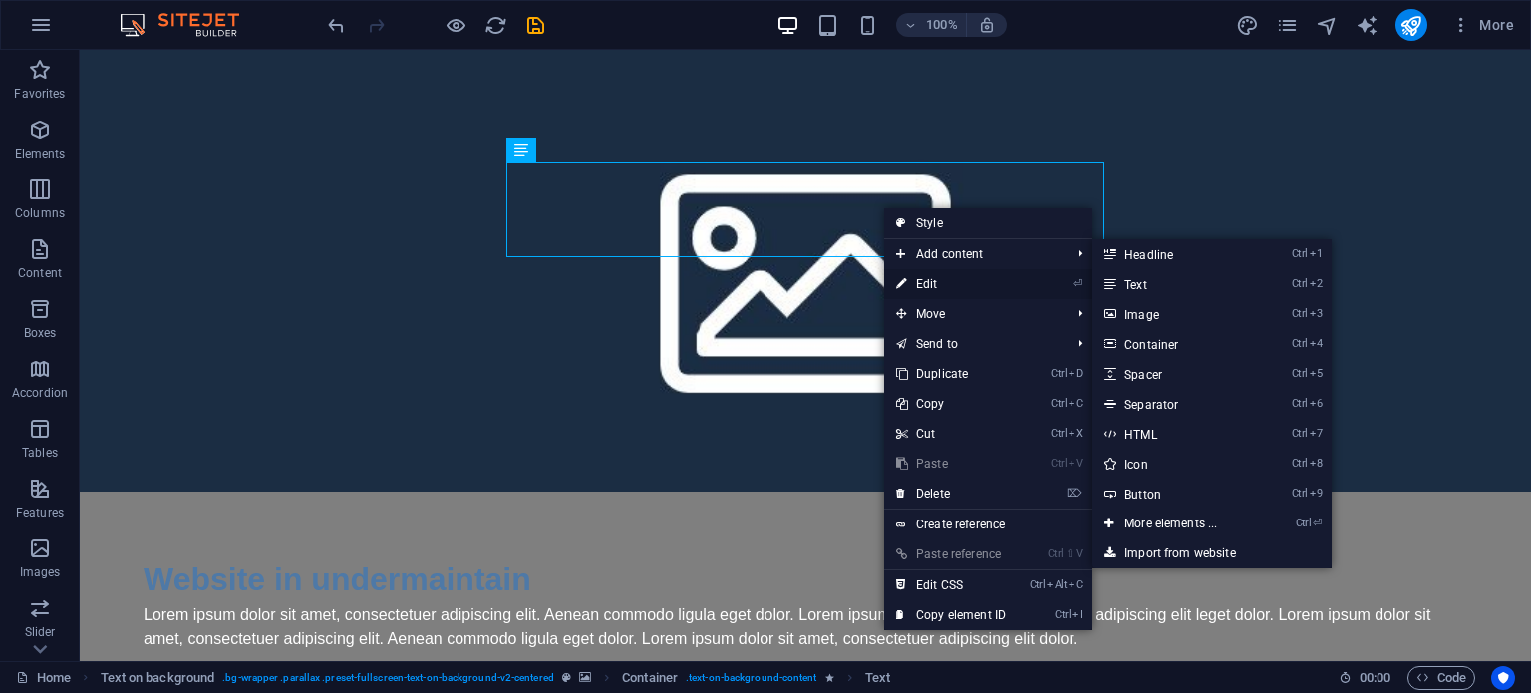
click at [922, 274] on link "⏎ Edit" at bounding box center [951, 284] width 134 height 30
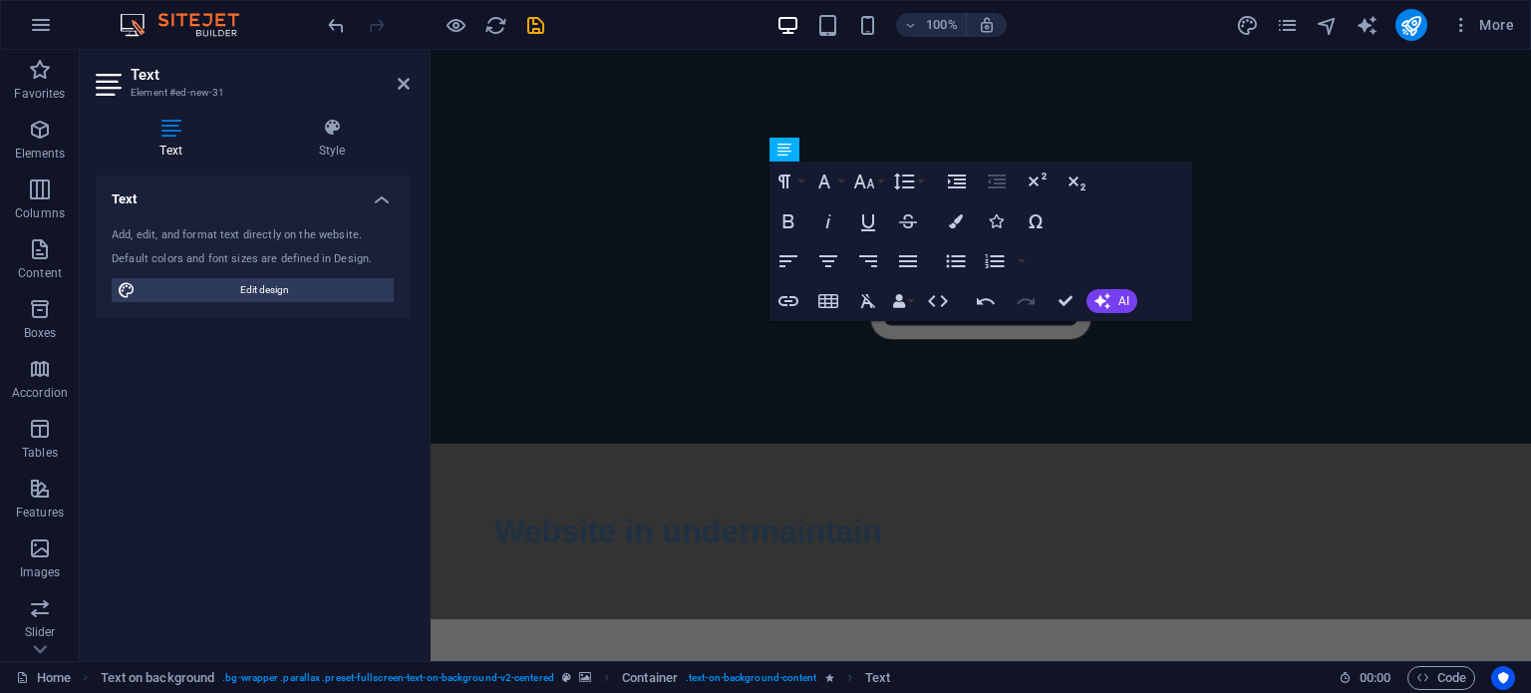
click at [836, 463] on html "Skip to main content Website in undermaintain" at bounding box center [981, 334] width 1100 height 569
click at [711, 444] on div "Website in undermaintain" at bounding box center [981, 531] width 1100 height 175
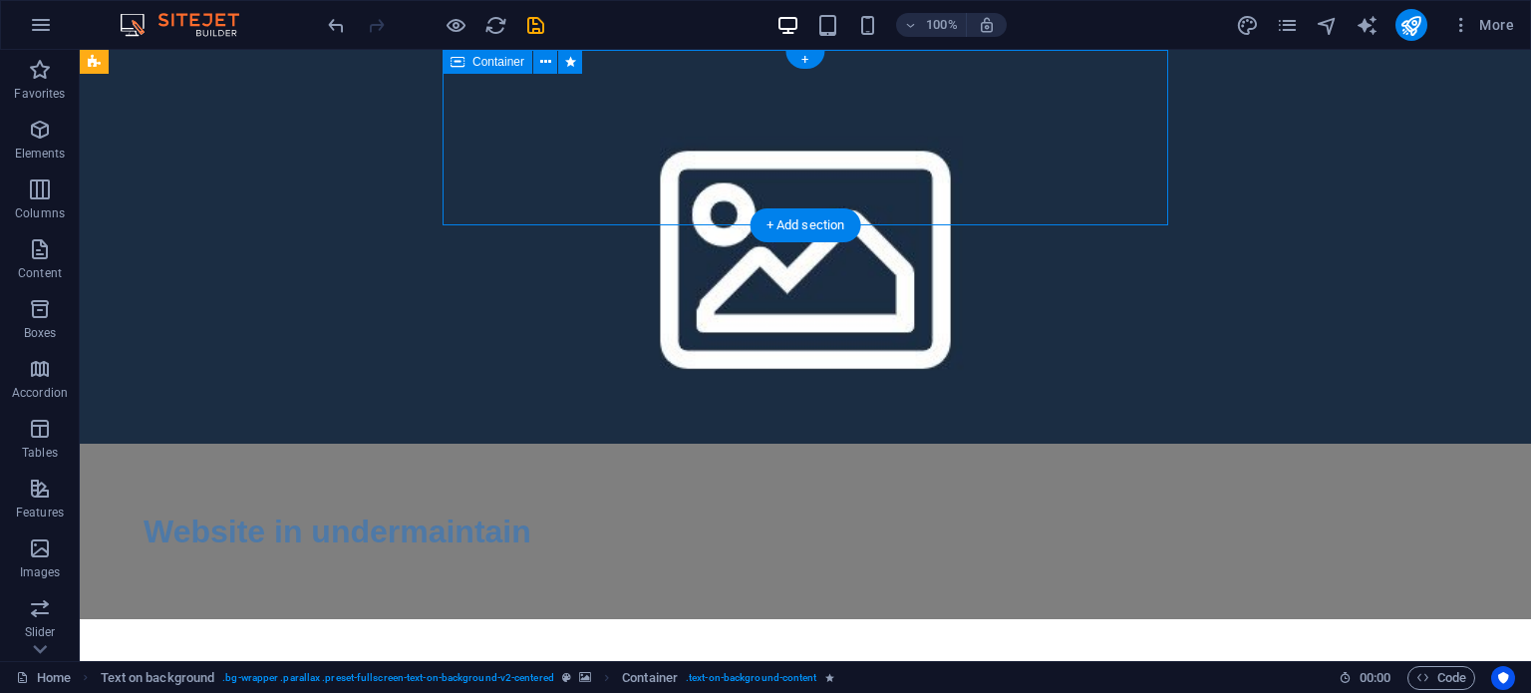
drag, startPoint x: 810, startPoint y: 87, endPoint x: 794, endPoint y: 195, distance: 109.8
click at [794, 444] on div "Website in undermaintain" at bounding box center [805, 531] width 1451 height 175
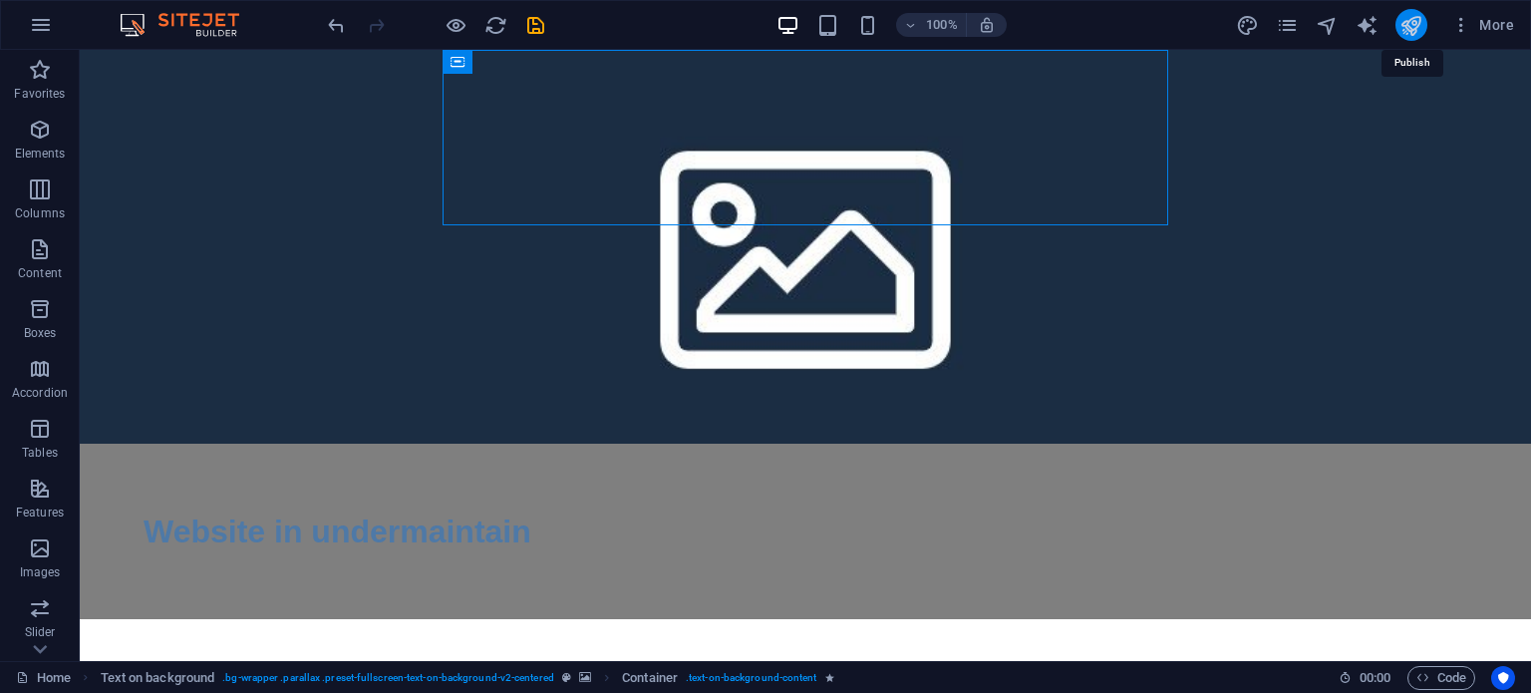
click at [1412, 17] on icon "publish" at bounding box center [1410, 25] width 23 height 23
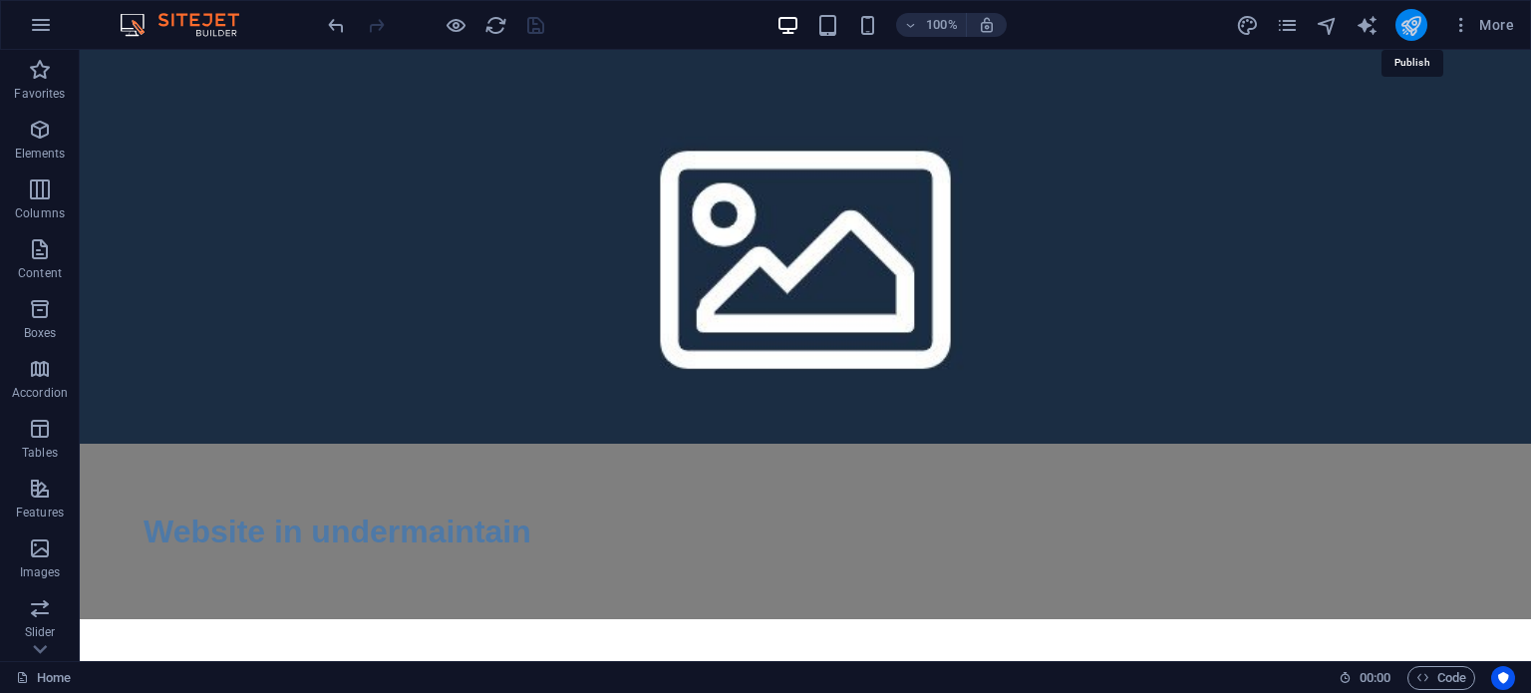
click at [1409, 27] on icon "publish" at bounding box center [1410, 25] width 23 height 23
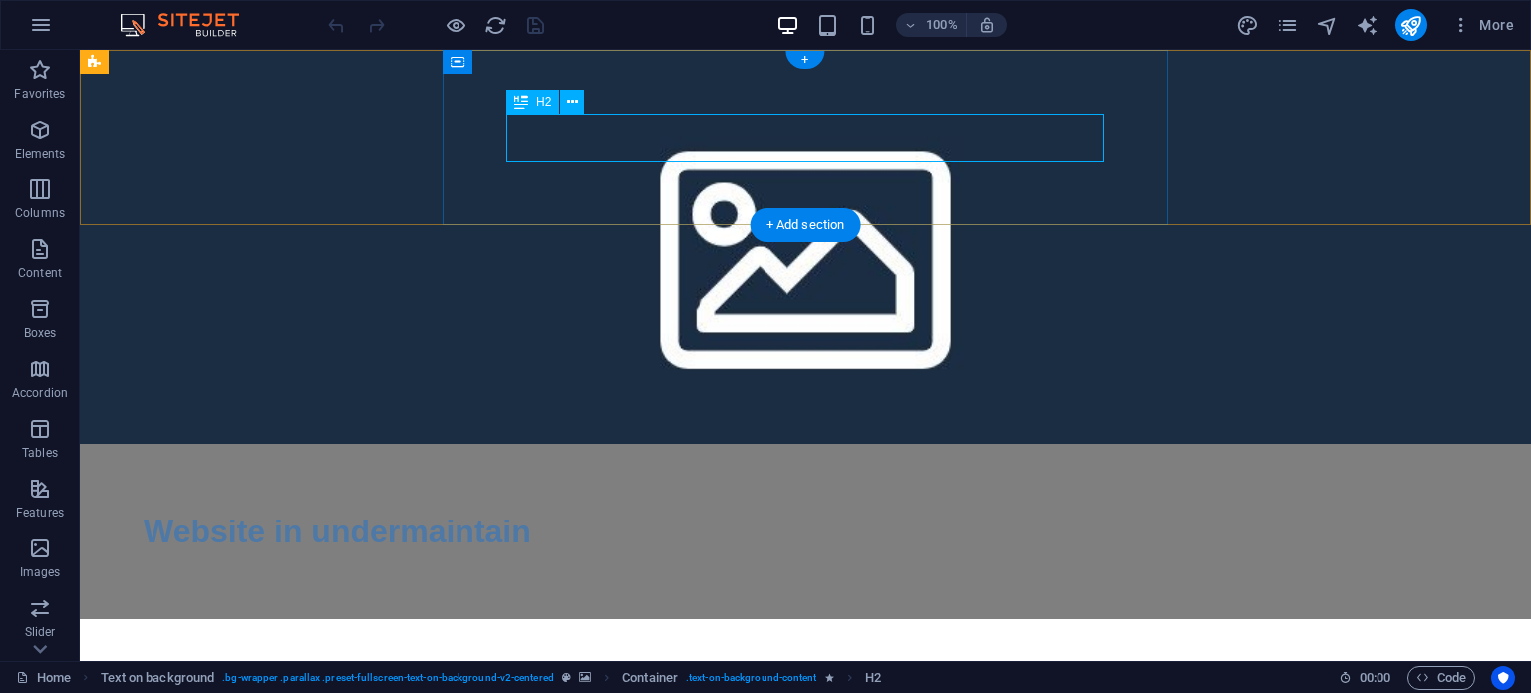
click at [763, 507] on div "Website in undermaintain" at bounding box center [806, 531] width 1324 height 48
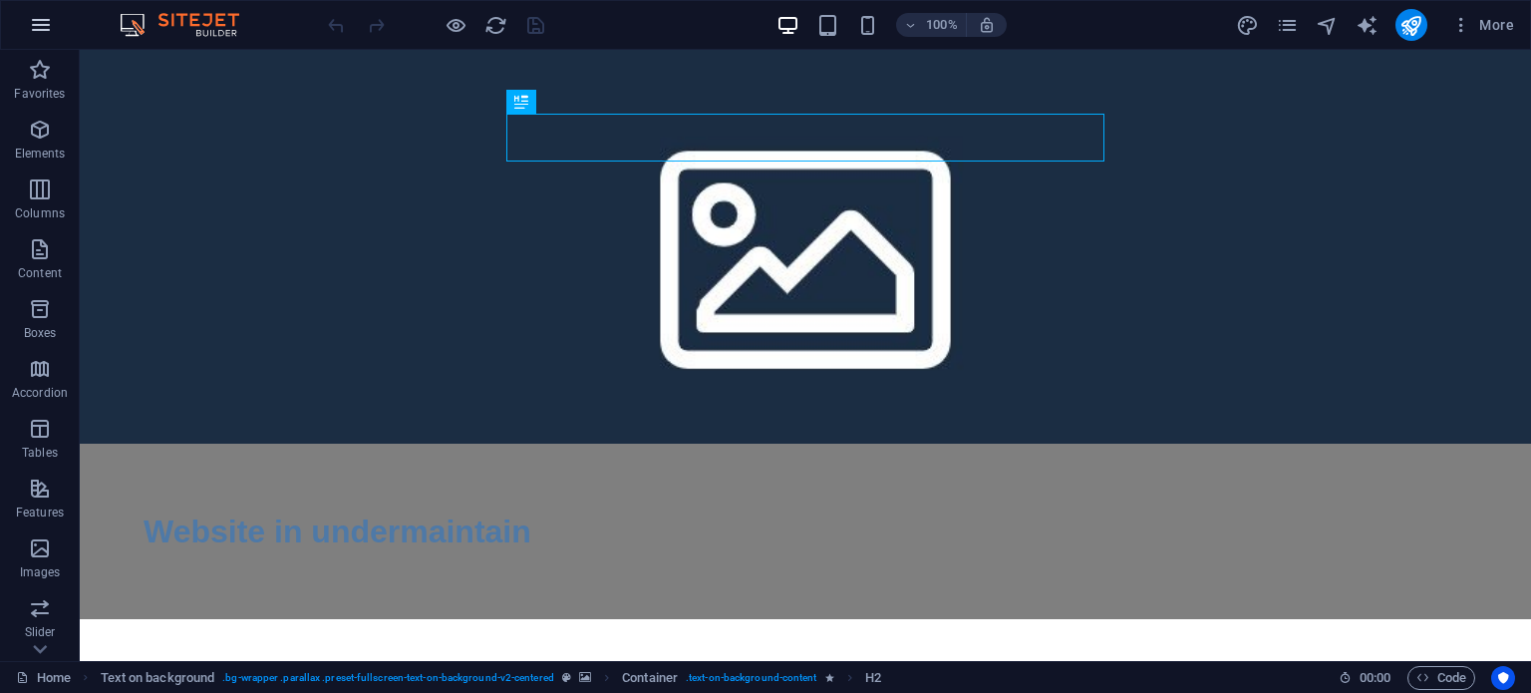
click at [41, 33] on icon "button" at bounding box center [41, 25] width 24 height 24
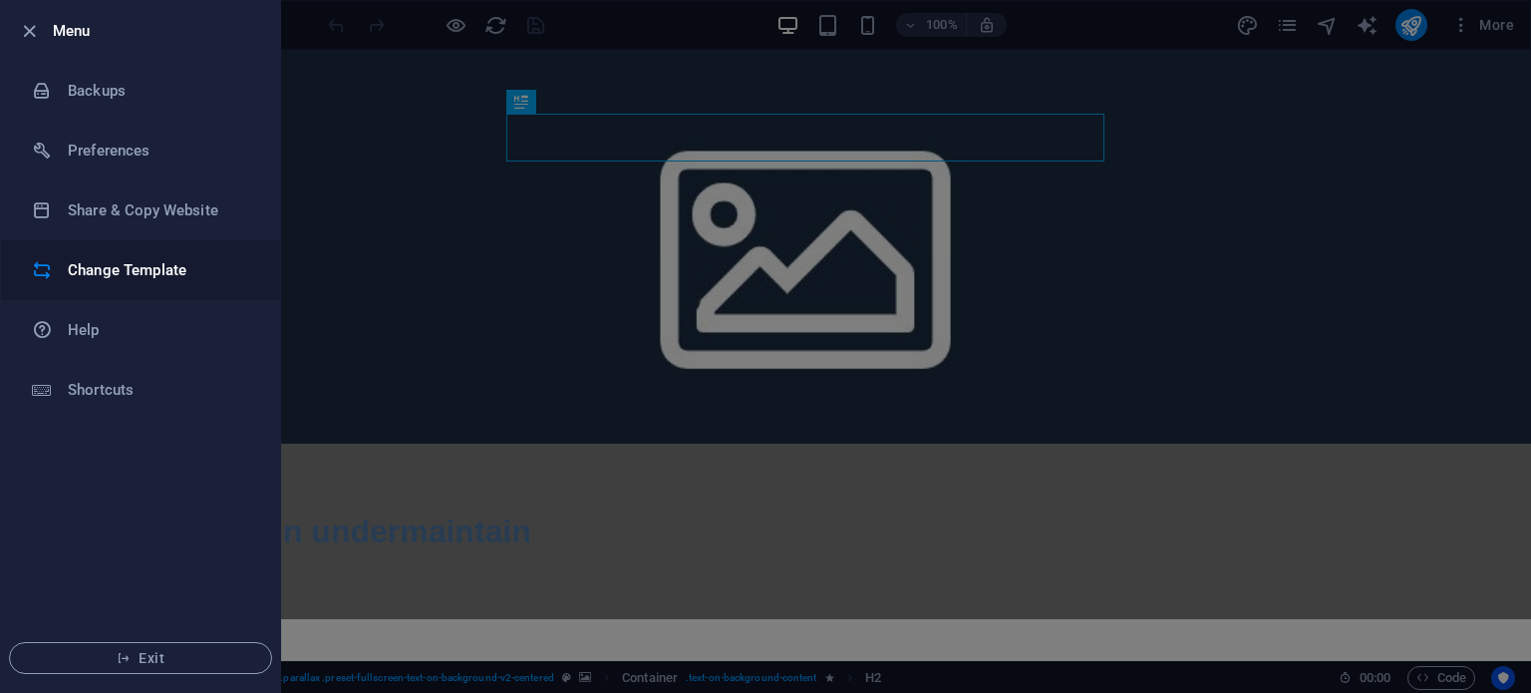
click at [126, 282] on li "Change Template" at bounding box center [140, 270] width 279 height 60
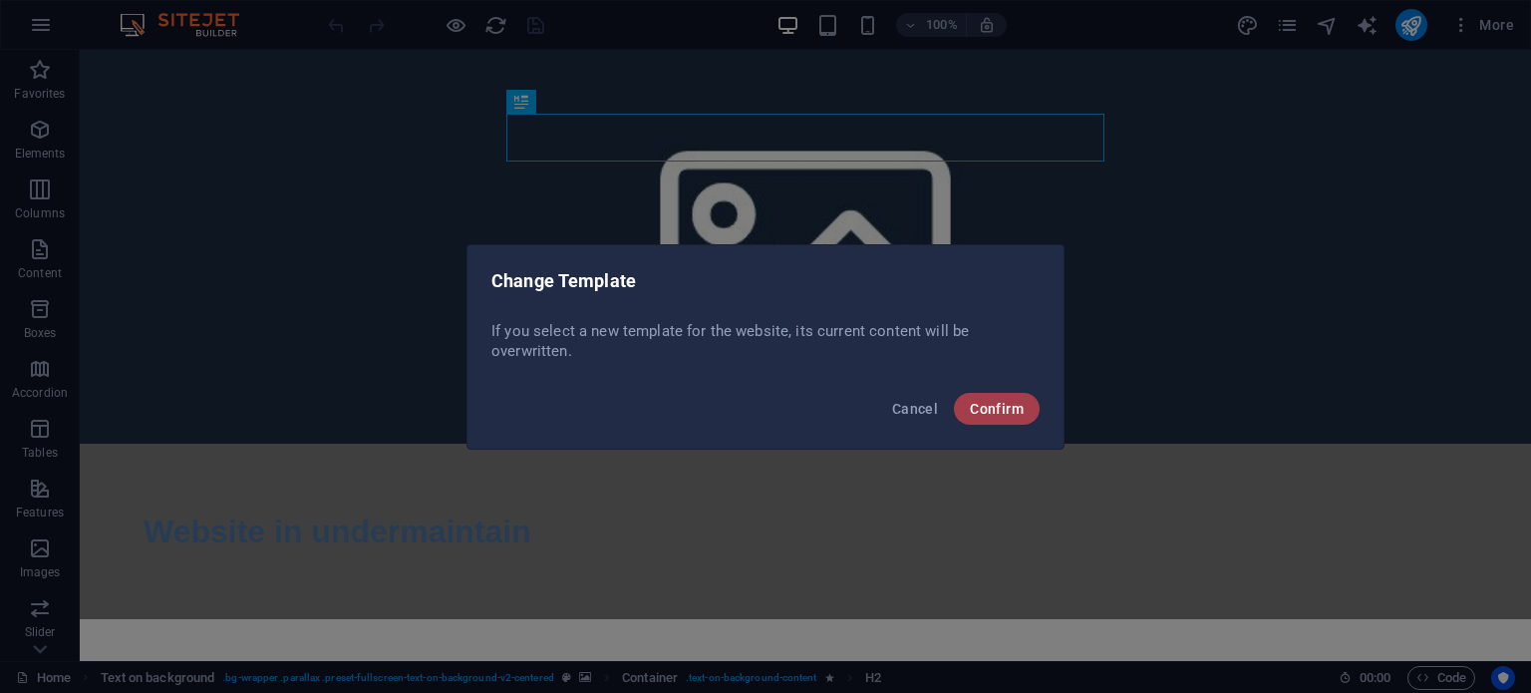
click at [983, 414] on span "Confirm" at bounding box center [997, 409] width 54 height 16
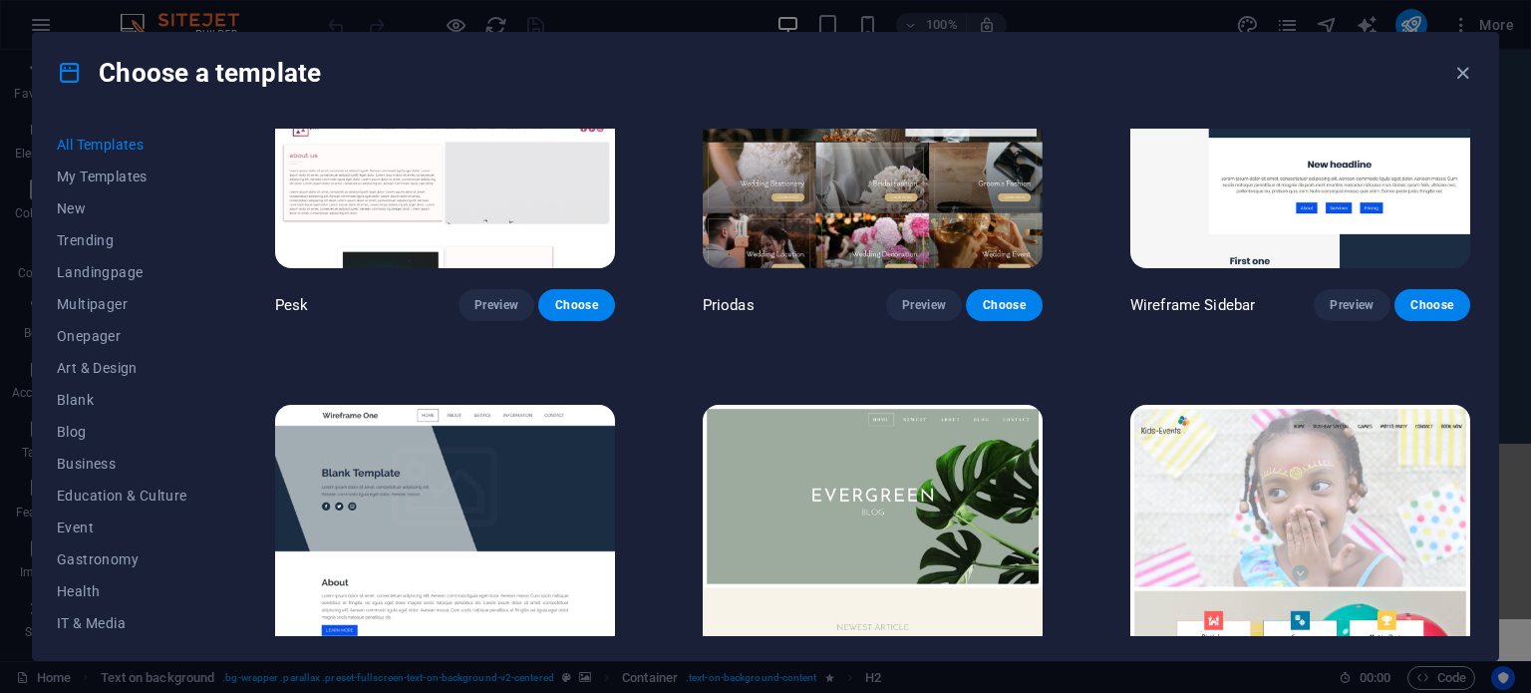
scroll to position [7374, 0]
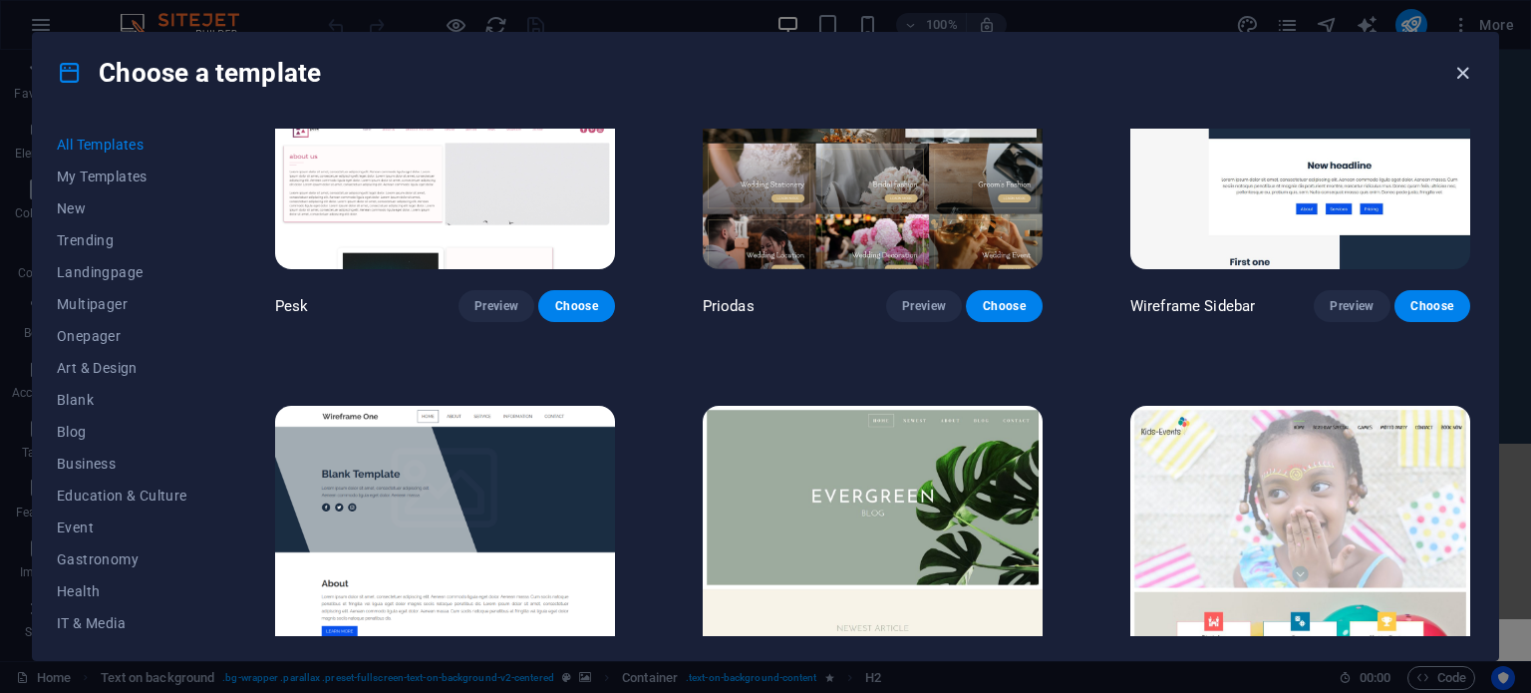
click at [1455, 63] on icon "button" at bounding box center [1462, 73] width 23 height 23
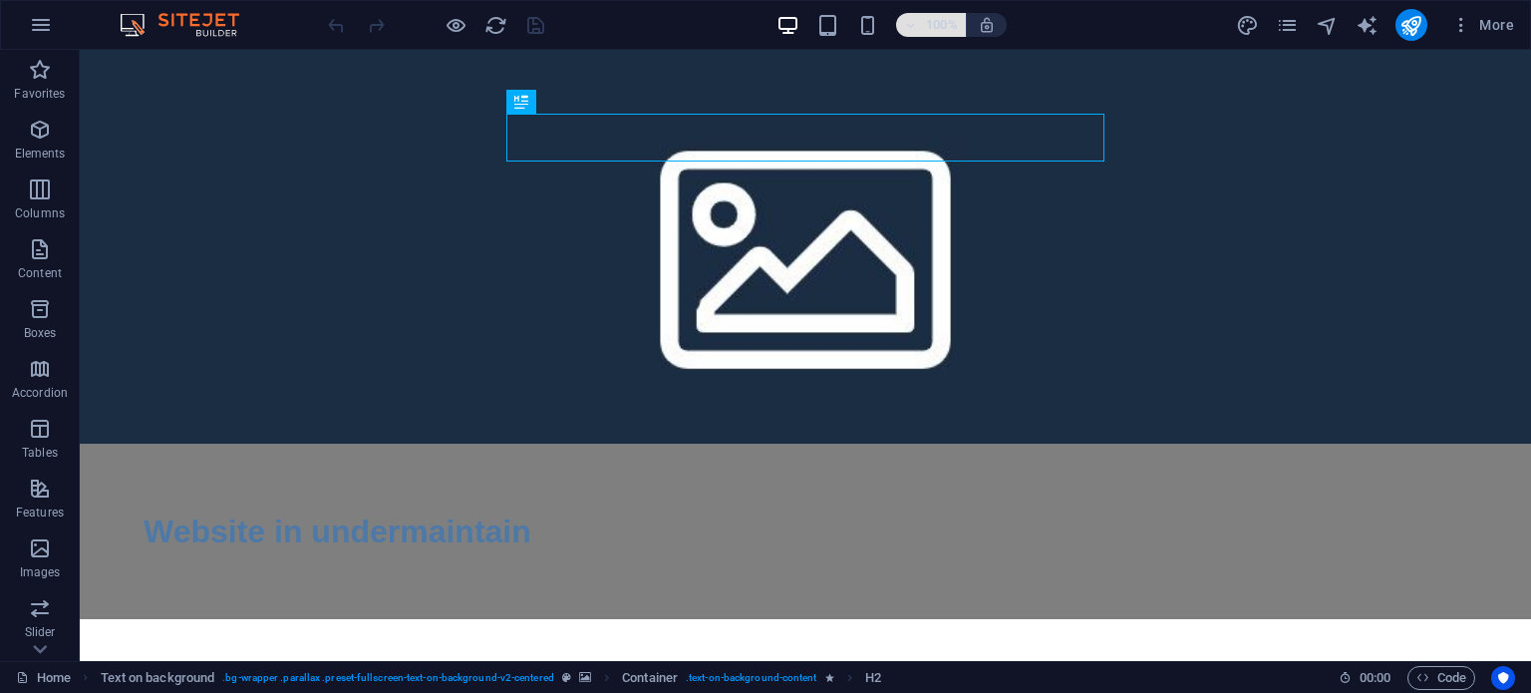
click at [919, 29] on span "100%" at bounding box center [931, 25] width 54 height 24
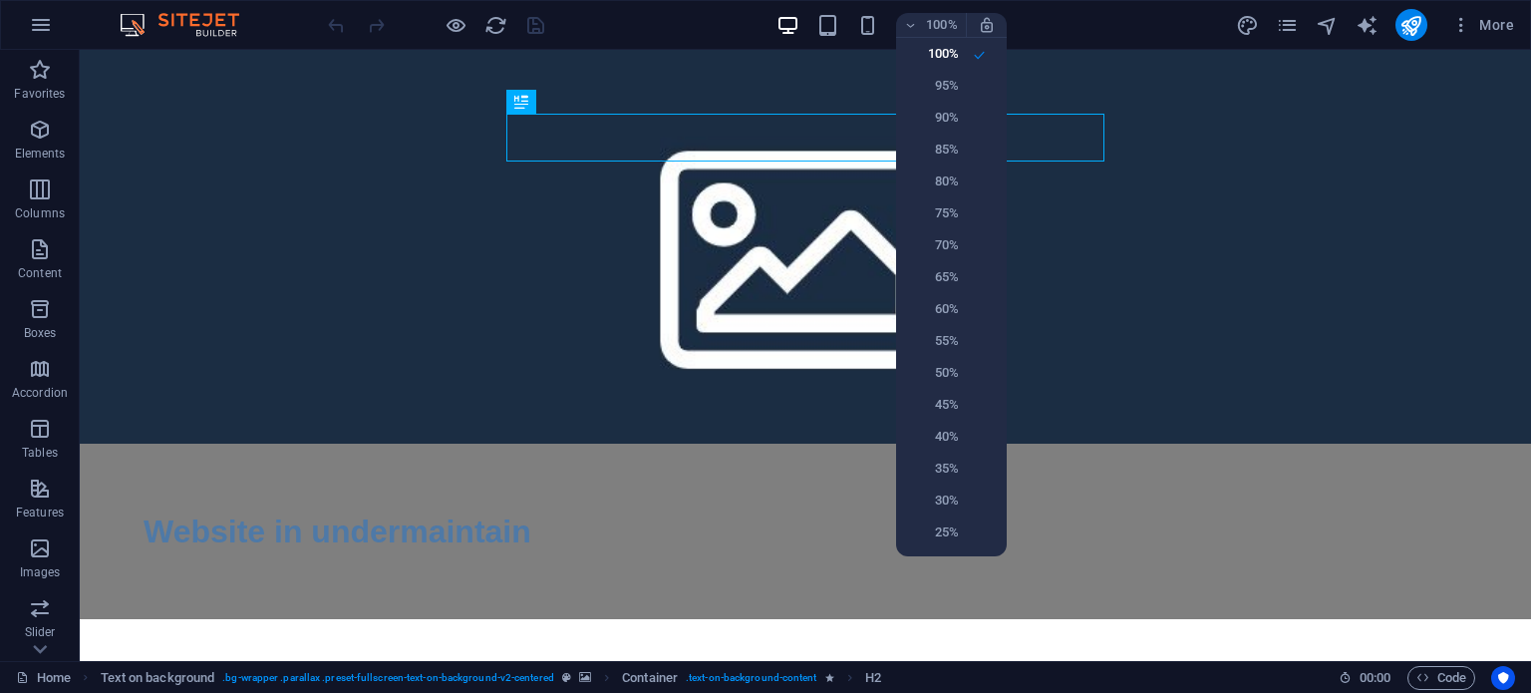
click at [819, 22] on div at bounding box center [765, 346] width 1531 height 693
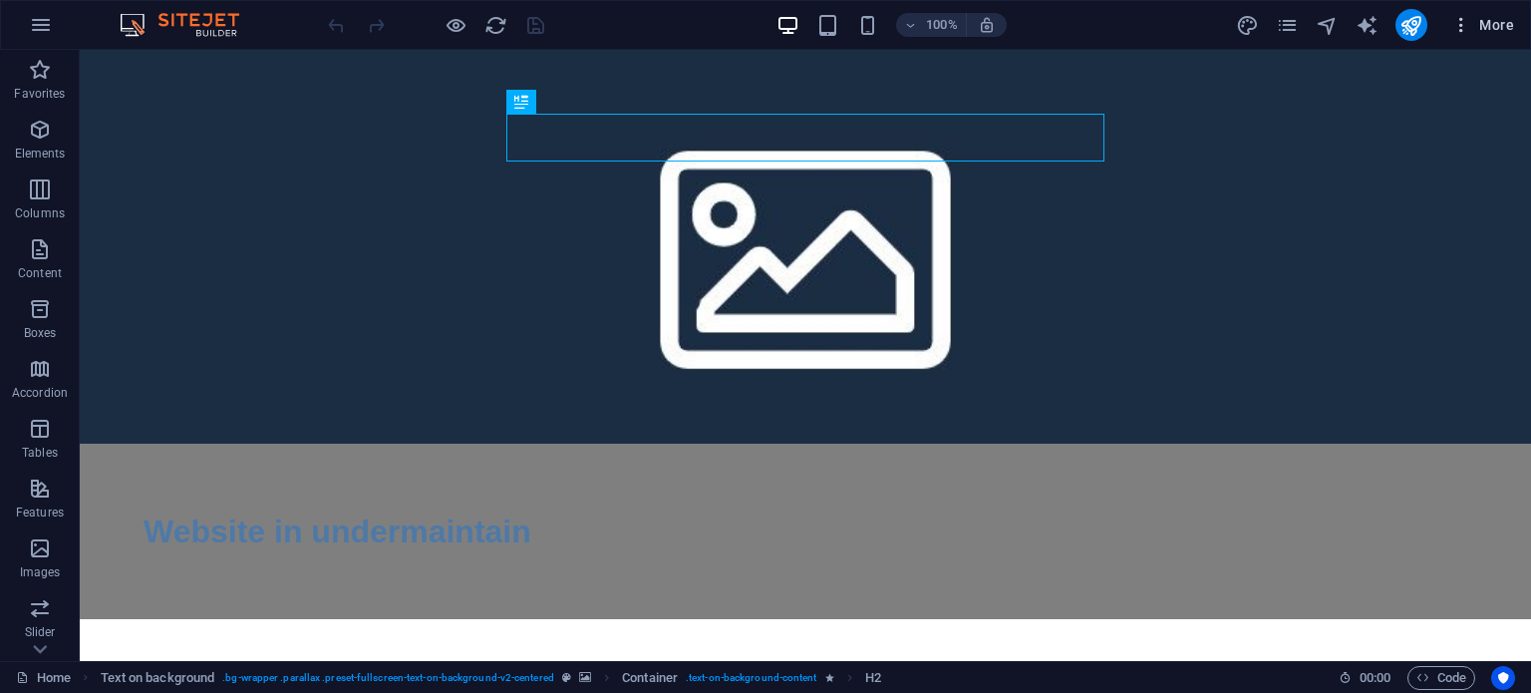
click at [1461, 26] on icon "button" at bounding box center [1461, 25] width 20 height 20
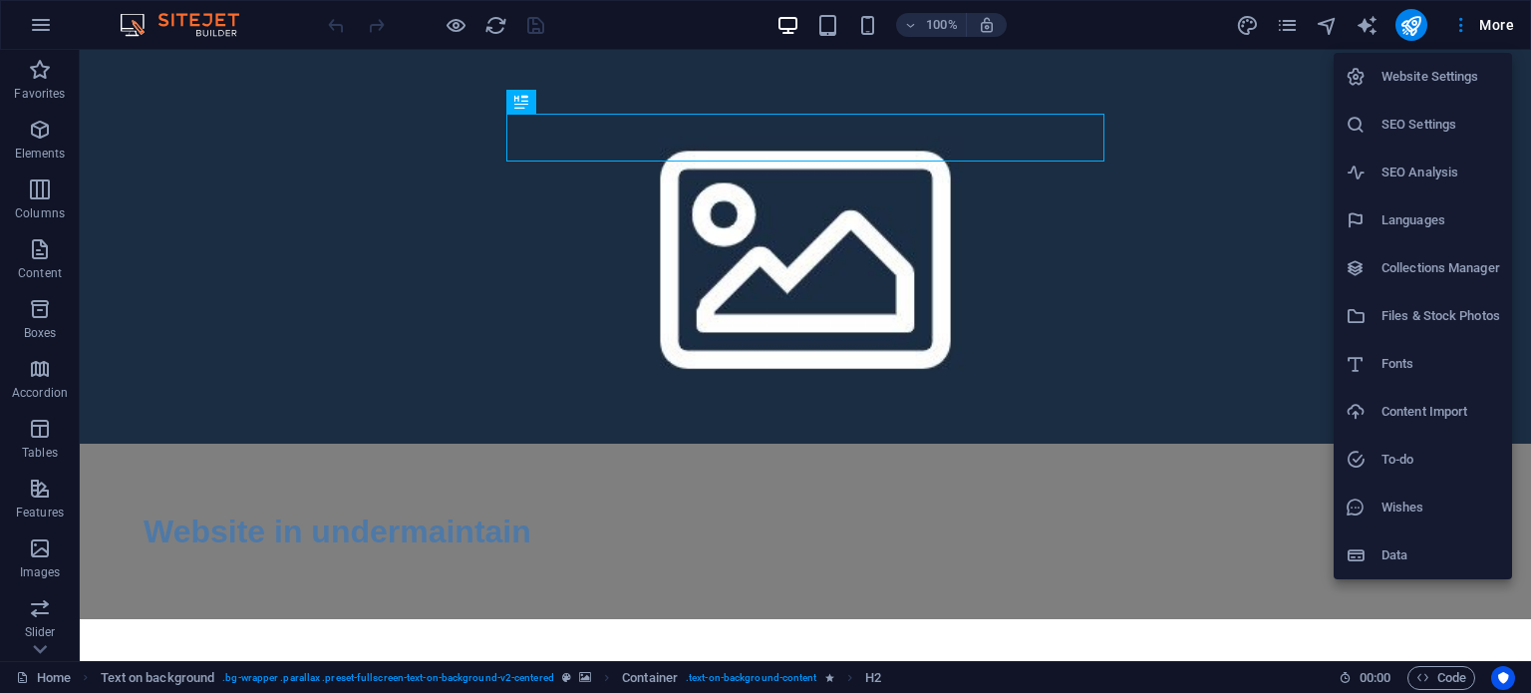
click at [1383, 547] on h6 "Data" at bounding box center [1440, 555] width 119 height 24
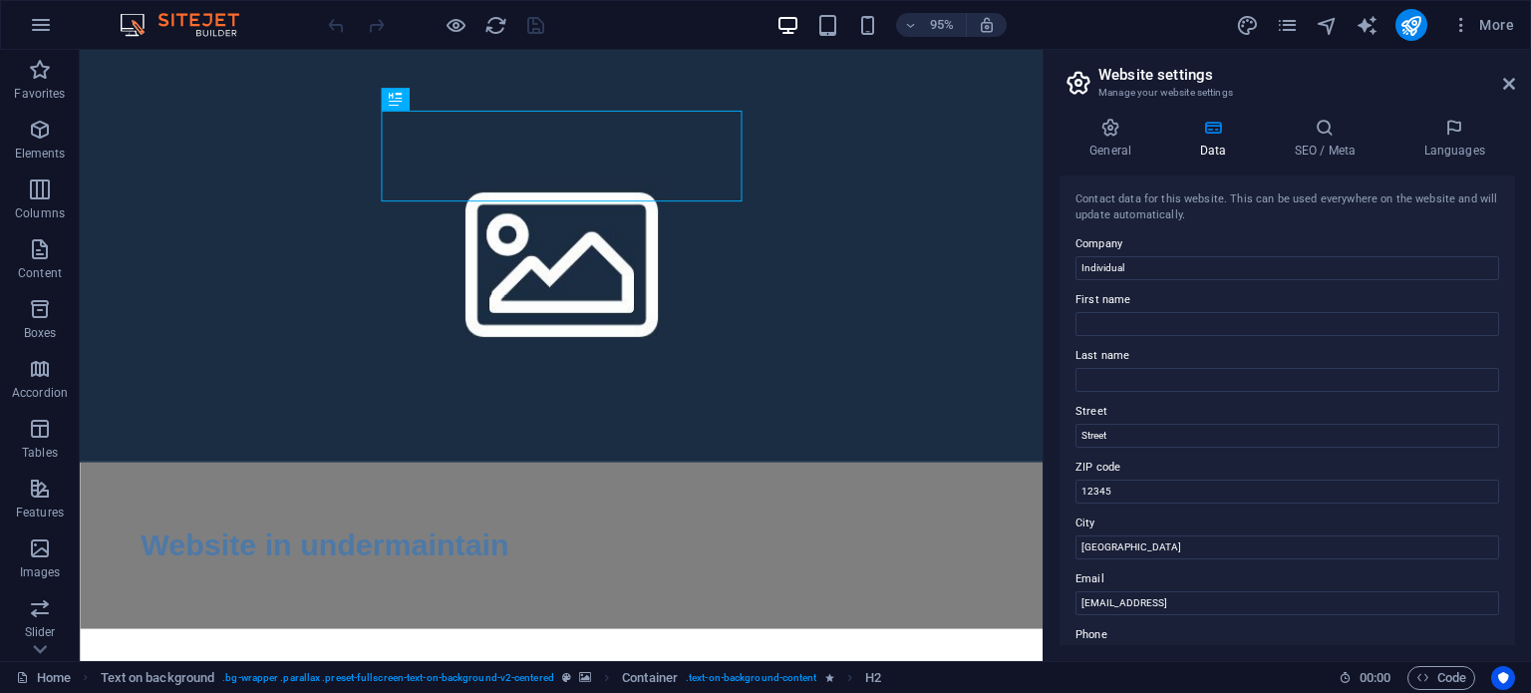
click at [1042, 282] on html "Skip to main content Website in undermaintain" at bounding box center [587, 354] width 1014 height 609
click at [1508, 77] on icon at bounding box center [1509, 84] width 12 height 16
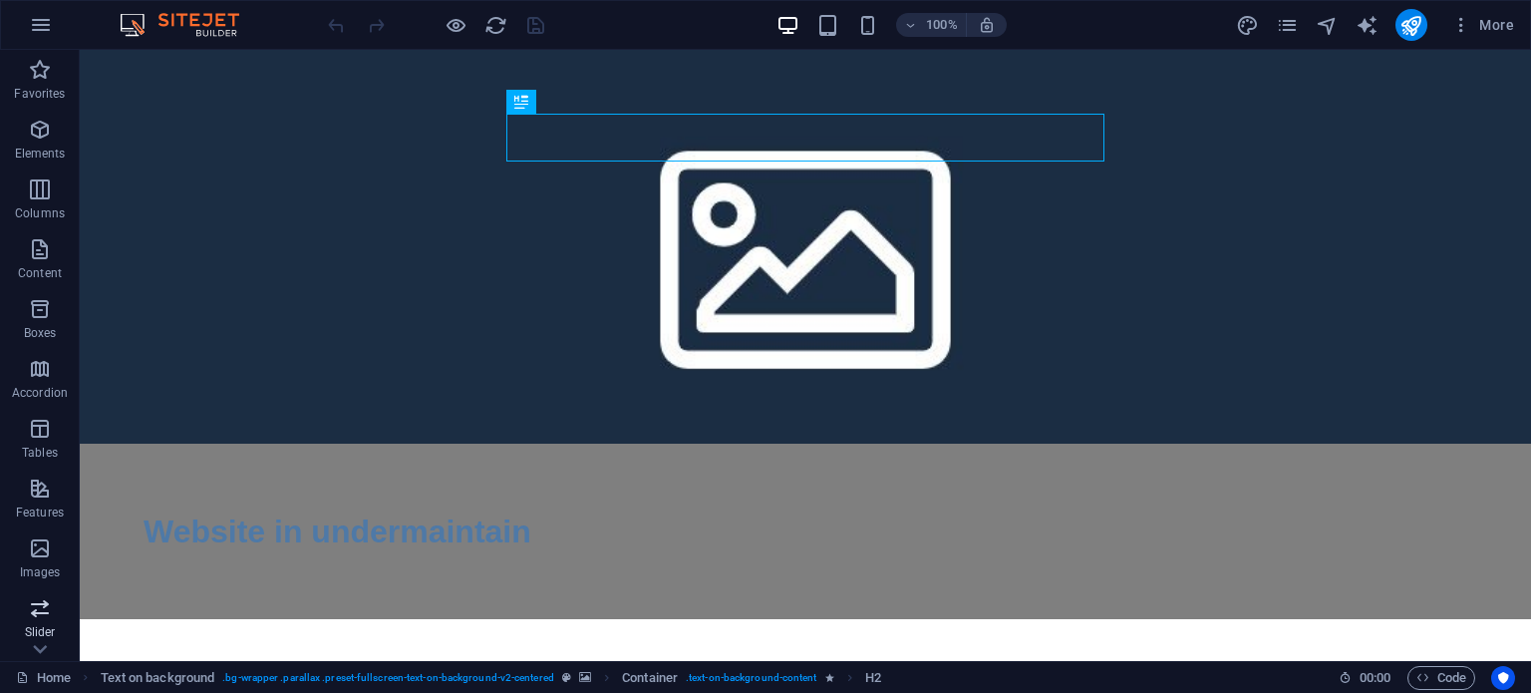
scroll to position [285, 0]
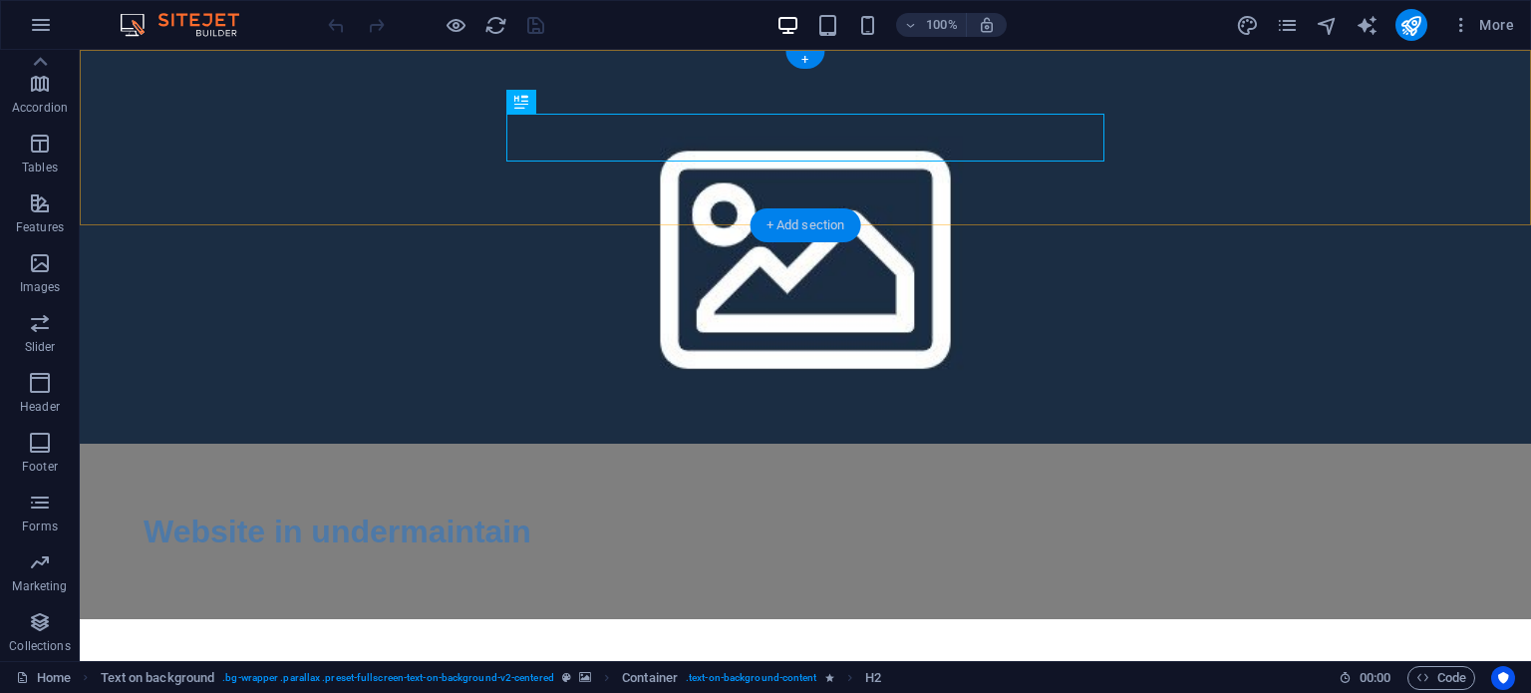
click at [793, 226] on div "+ Add section" at bounding box center [806, 225] width 111 height 34
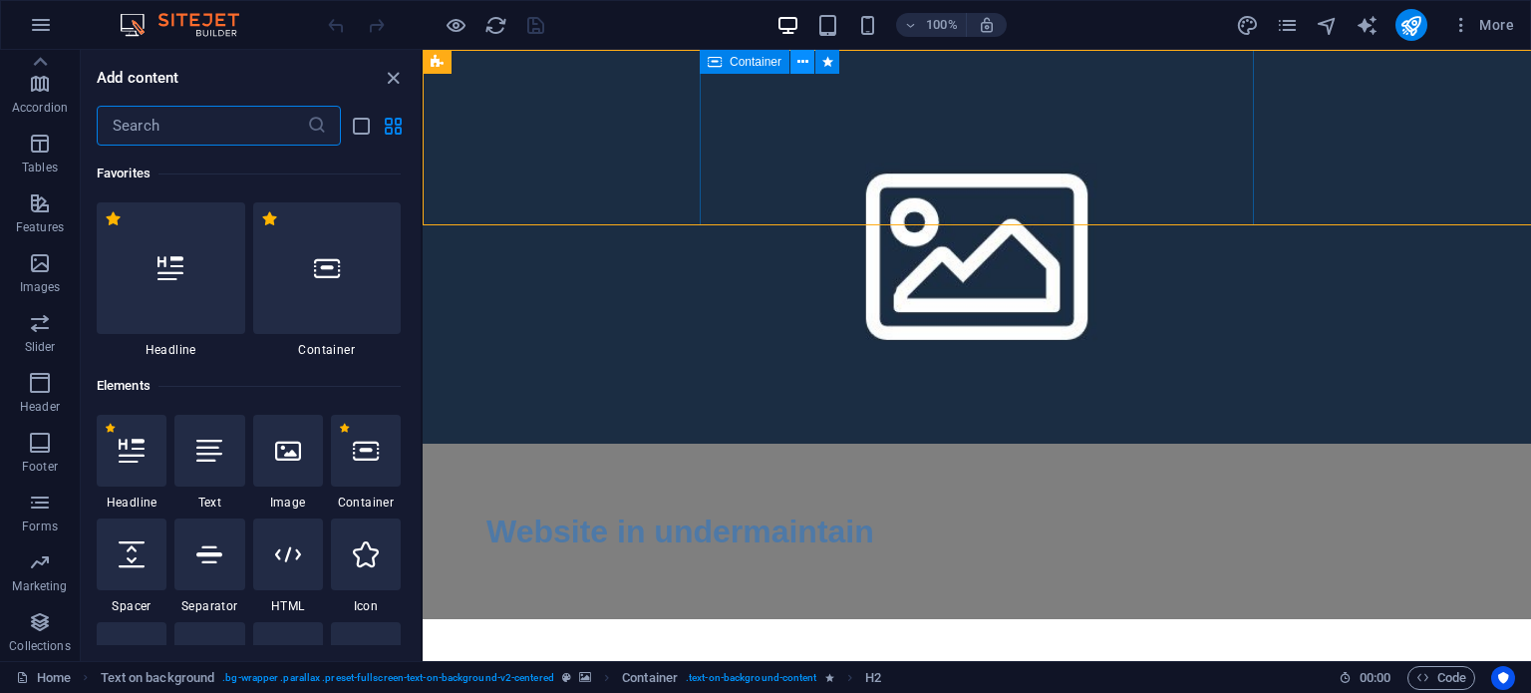
click at [803, 61] on icon at bounding box center [802, 62] width 11 height 21
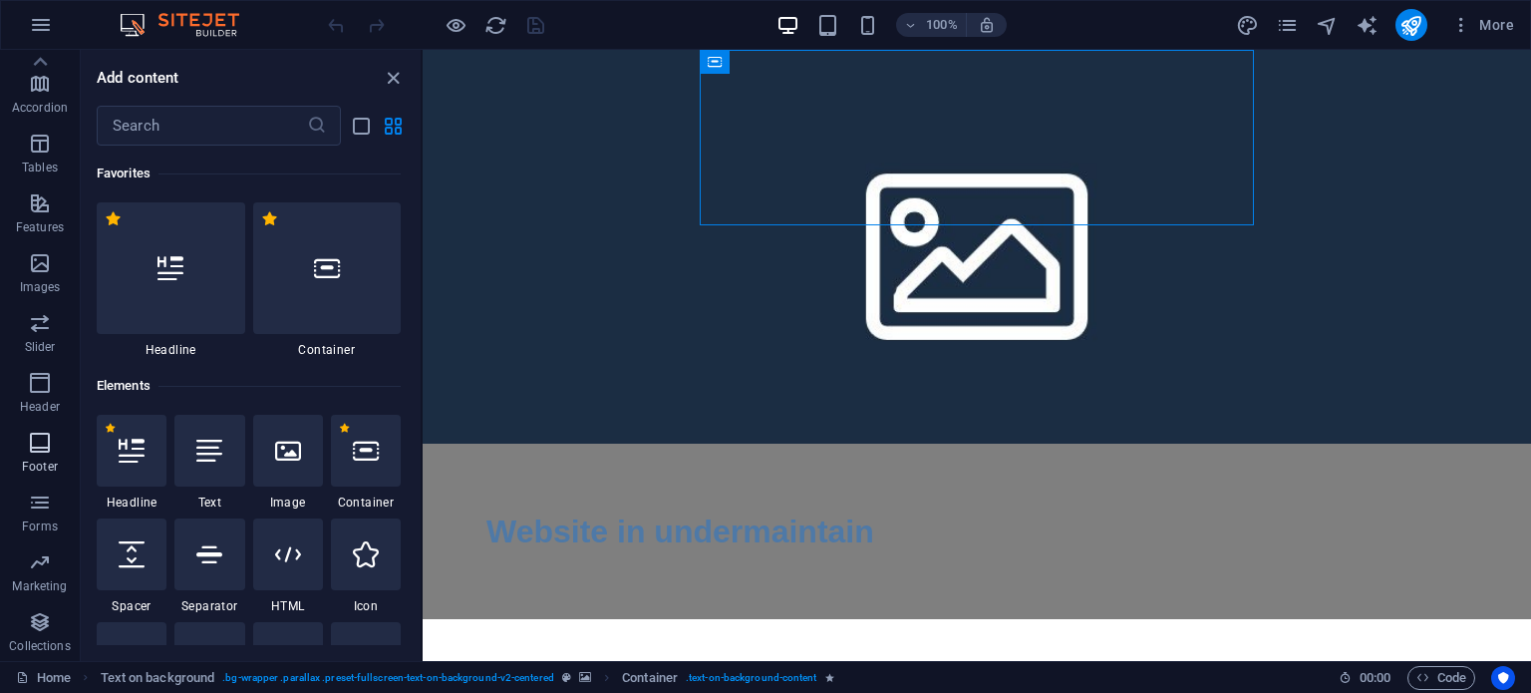
click at [25, 456] on span "Footer" at bounding box center [40, 455] width 80 height 48
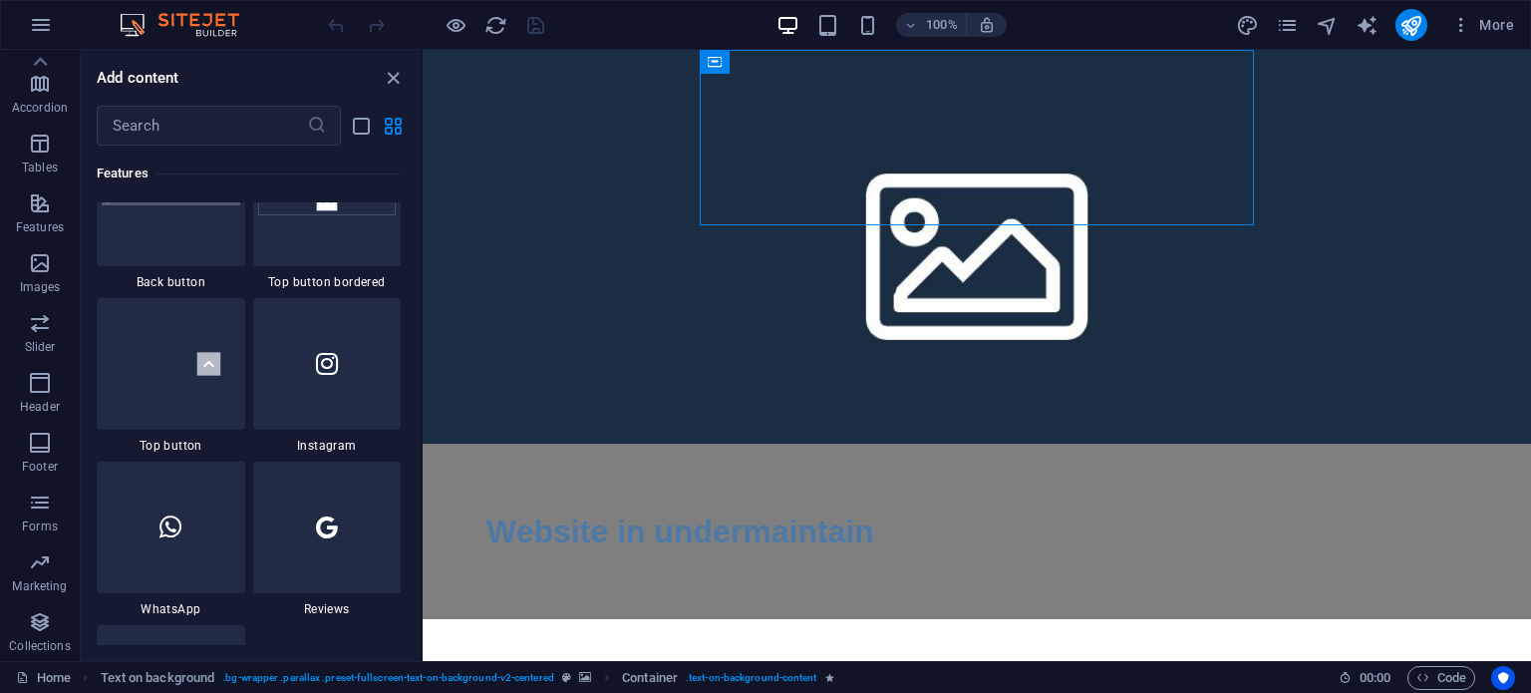
scroll to position [13196, 0]
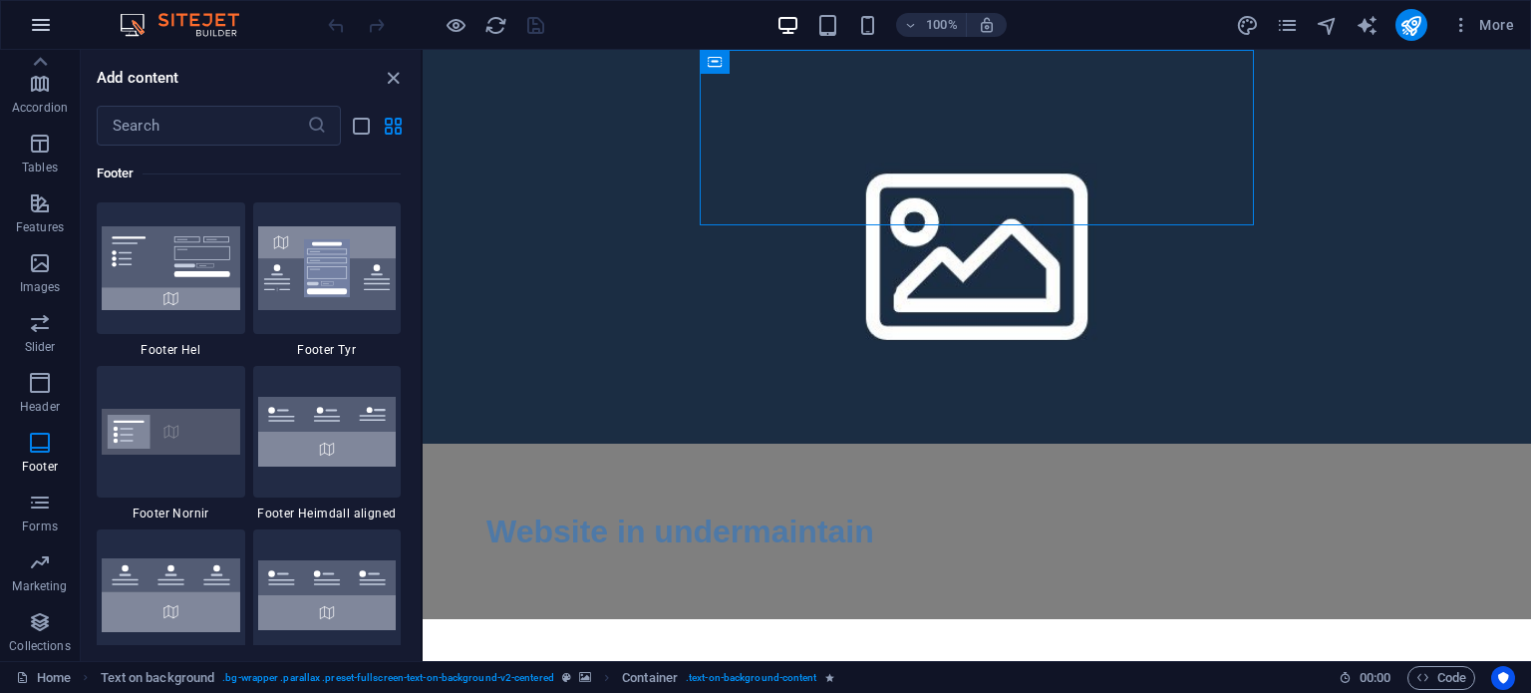
click at [30, 44] on button "button" at bounding box center [41, 25] width 48 height 48
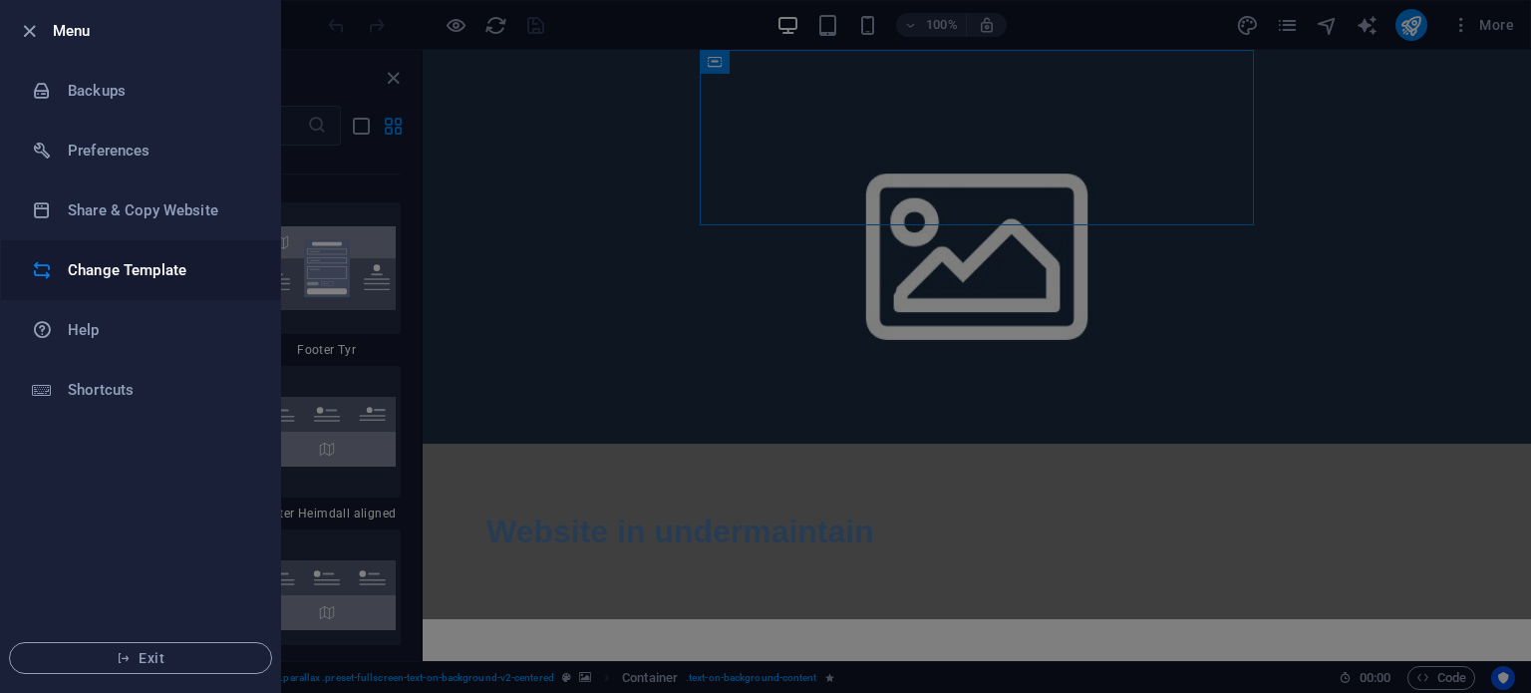
click at [135, 273] on h6 "Change Template" at bounding box center [160, 270] width 184 height 24
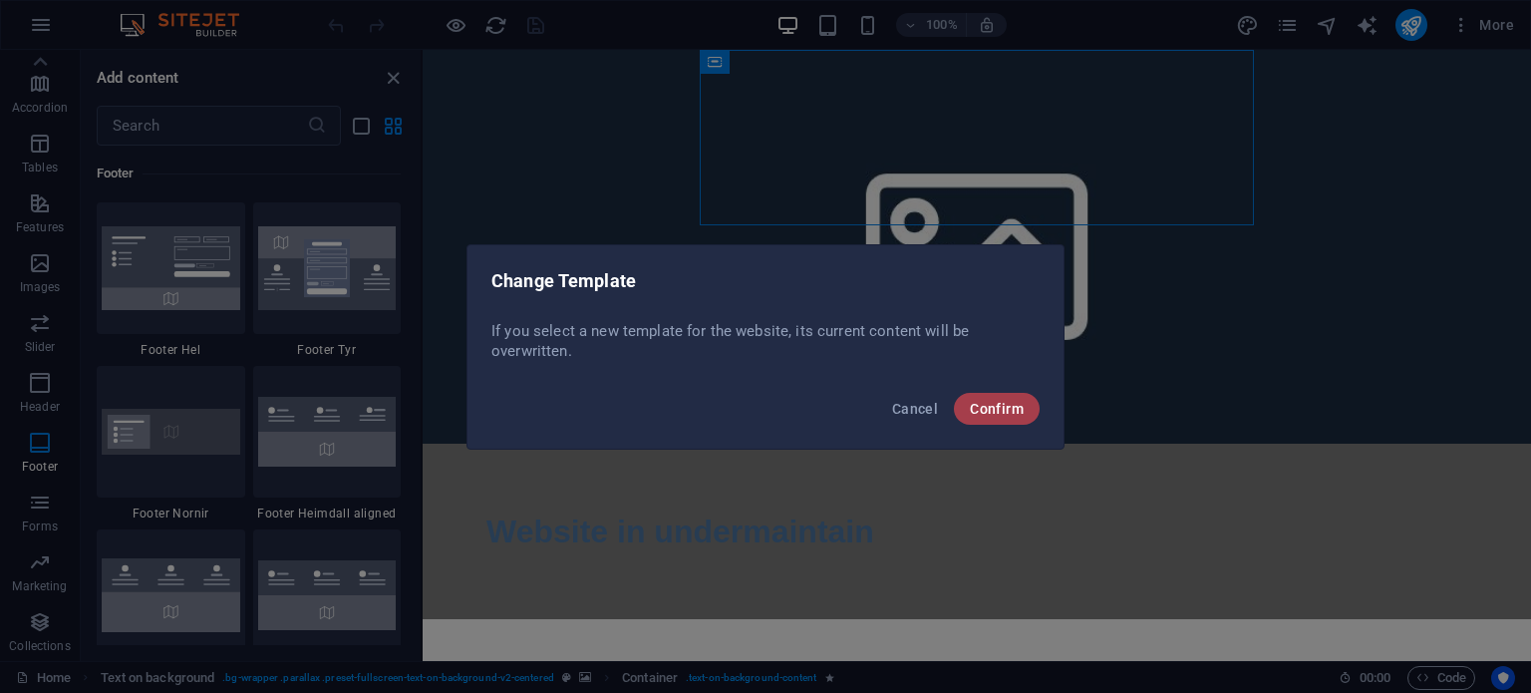
click at [973, 416] on span "Confirm" at bounding box center [997, 409] width 54 height 16
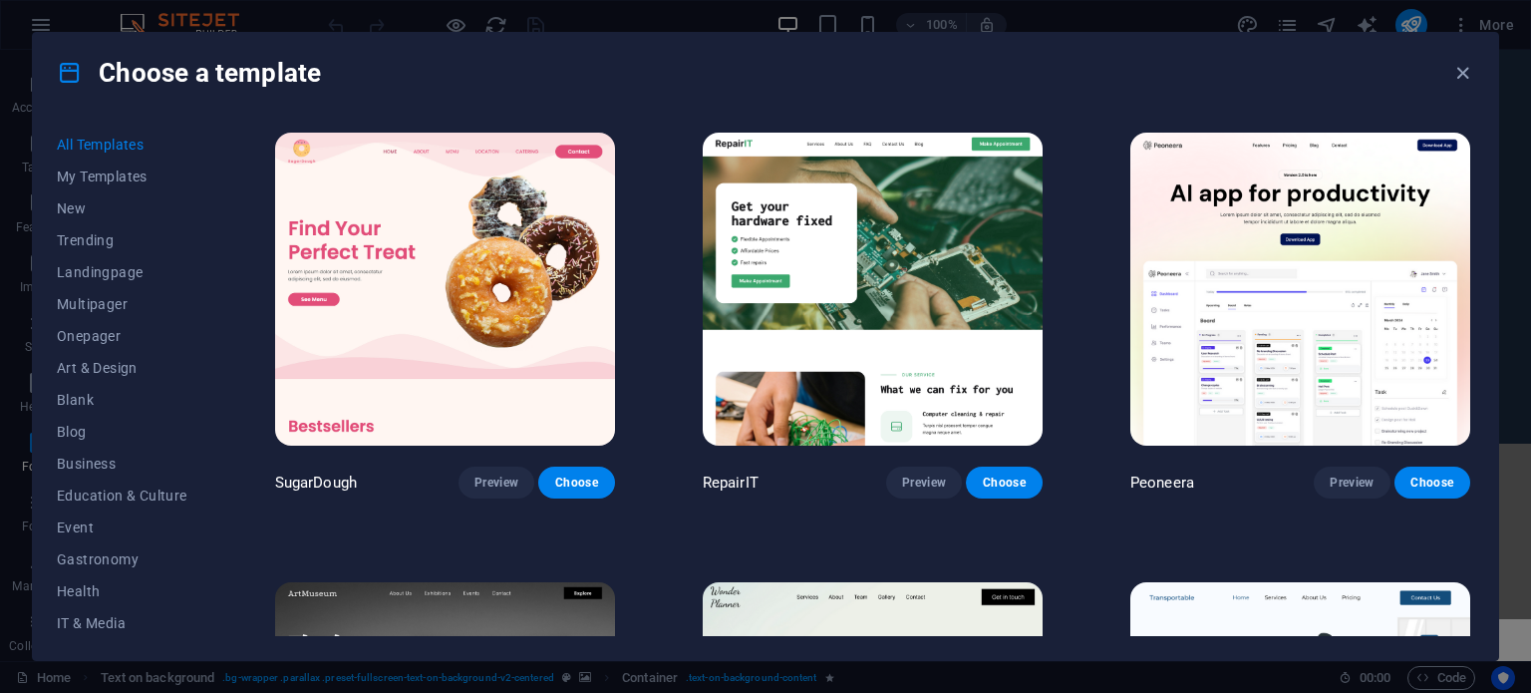
scroll to position [0, 0]
click at [1345, 477] on span "Preview" at bounding box center [1352, 482] width 44 height 16
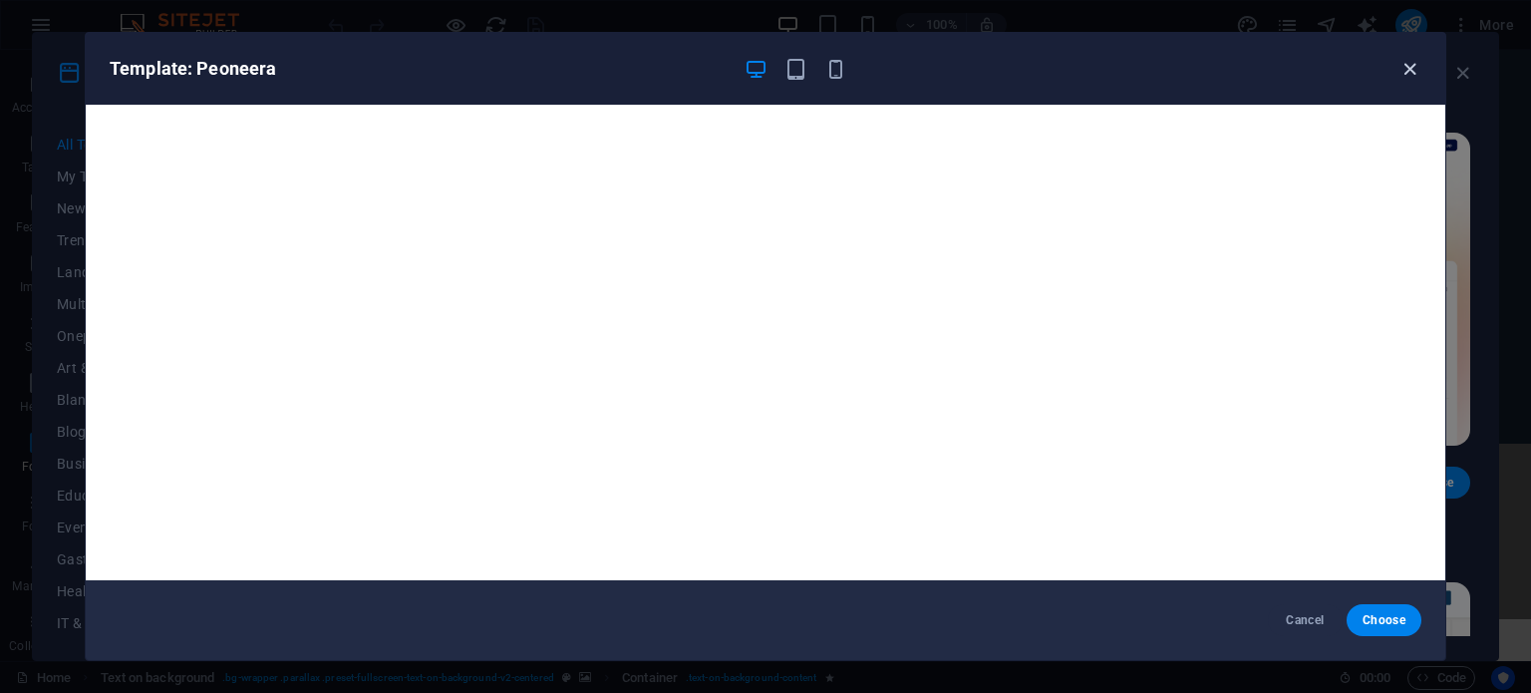
click at [1402, 74] on icon "button" at bounding box center [1409, 69] width 23 height 23
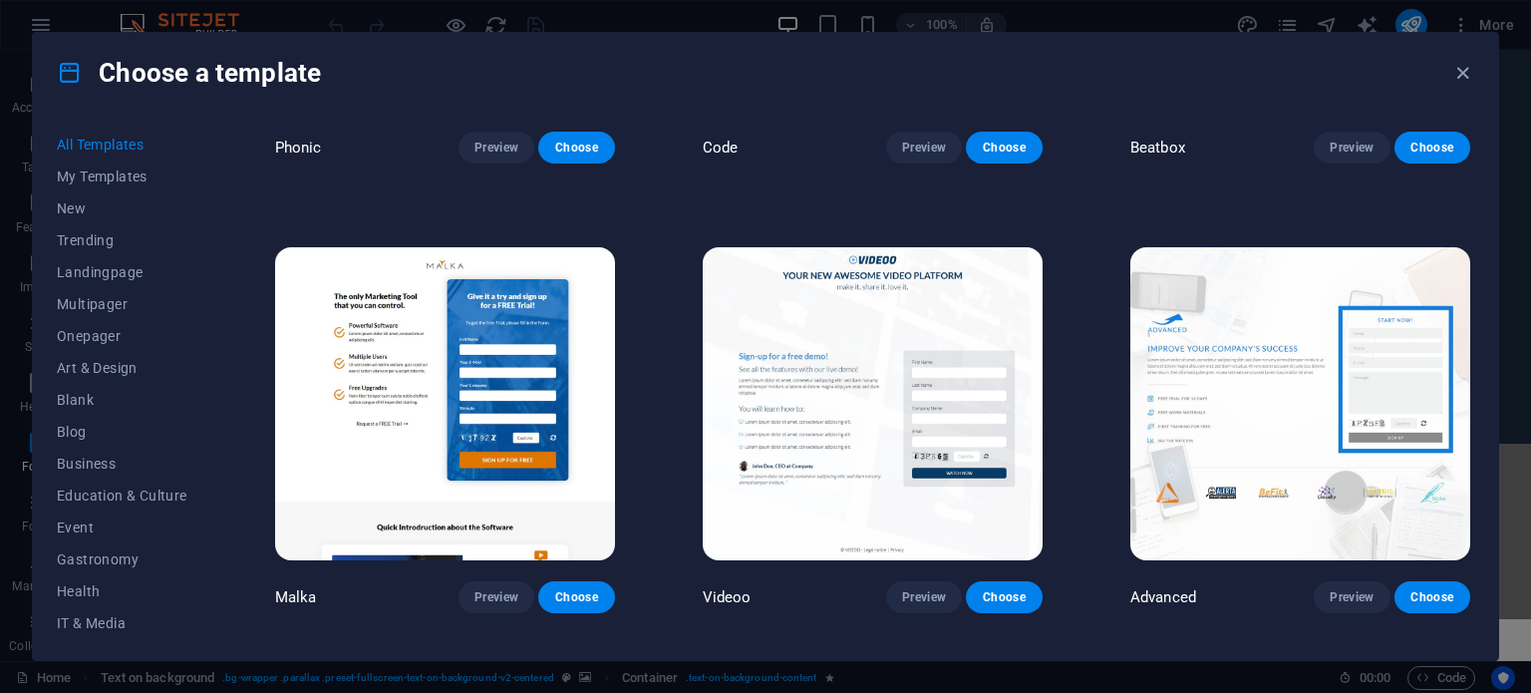
scroll to position [21026, 0]
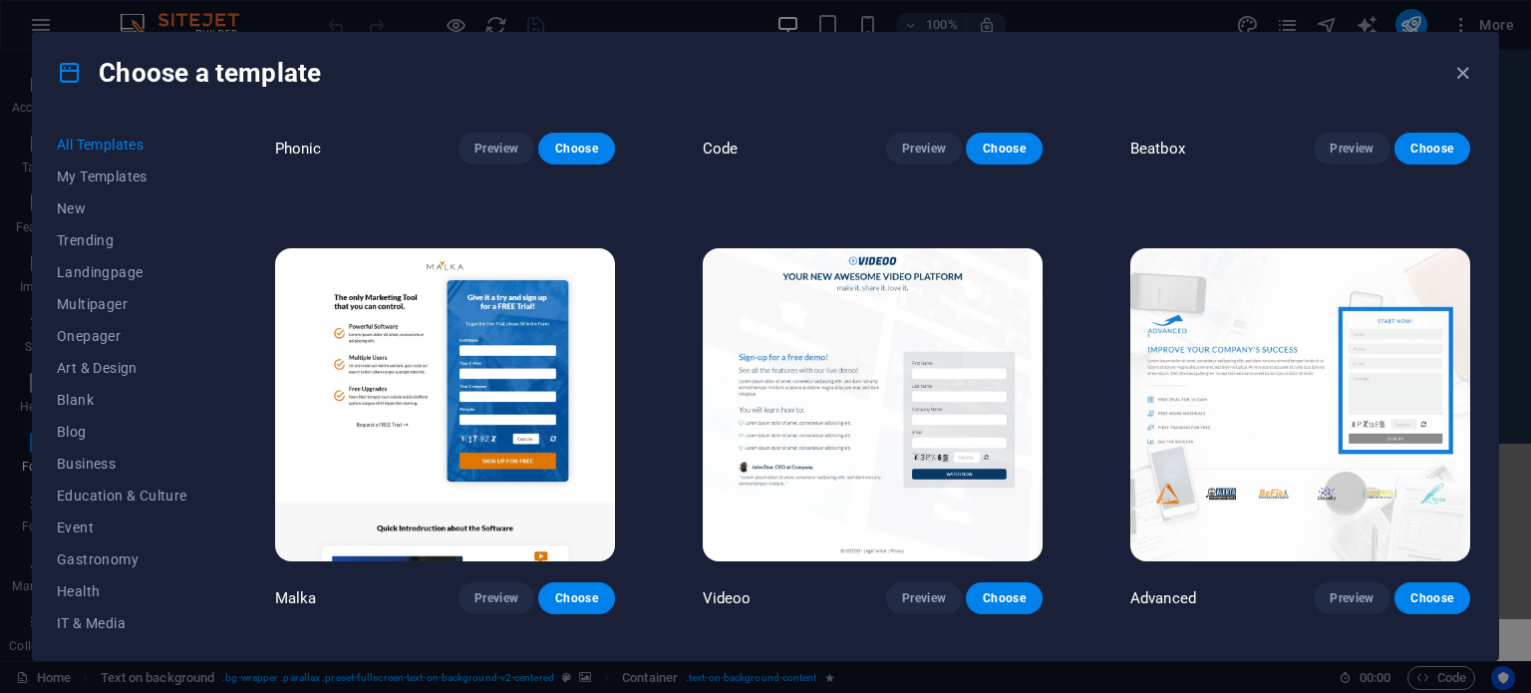
click at [941, 254] on img at bounding box center [873, 404] width 340 height 313
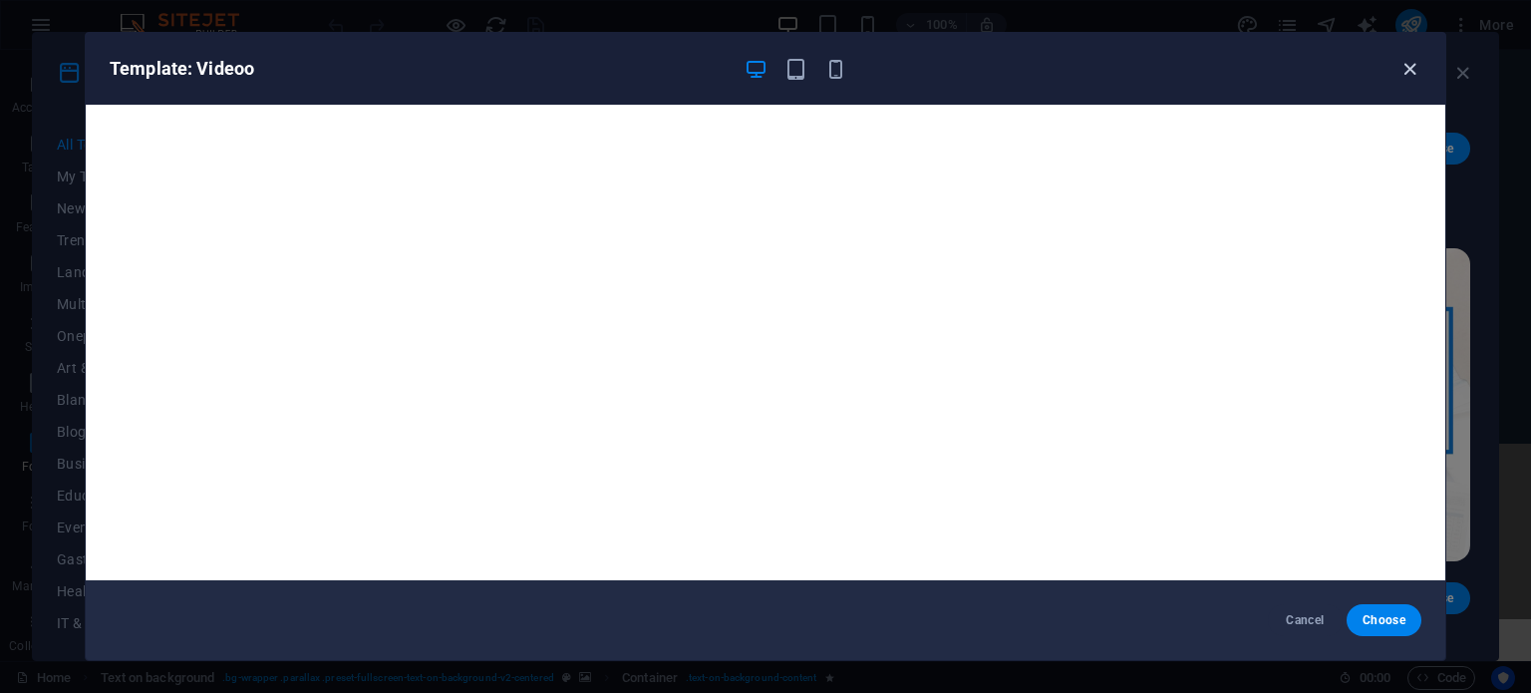
click at [1411, 60] on icon "button" at bounding box center [1409, 69] width 23 height 23
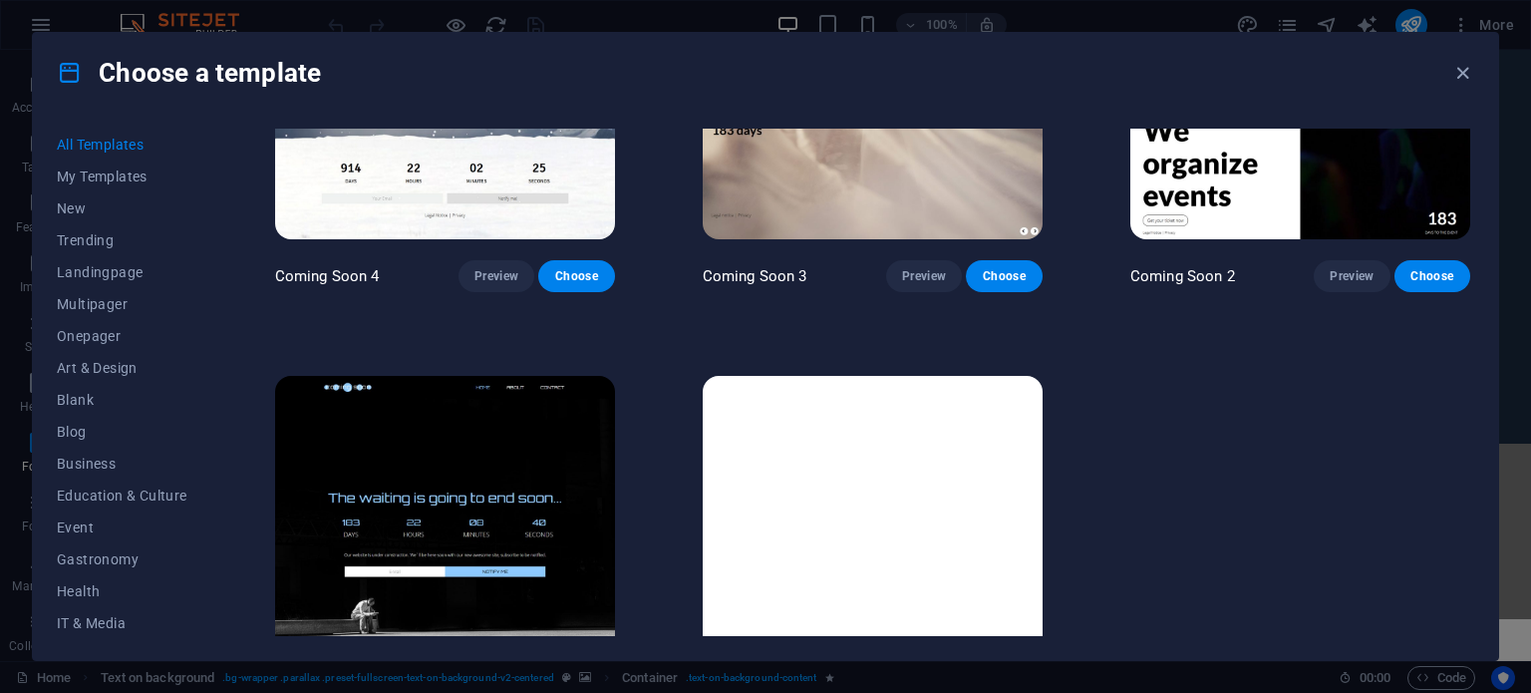
scroll to position [24046, 0]
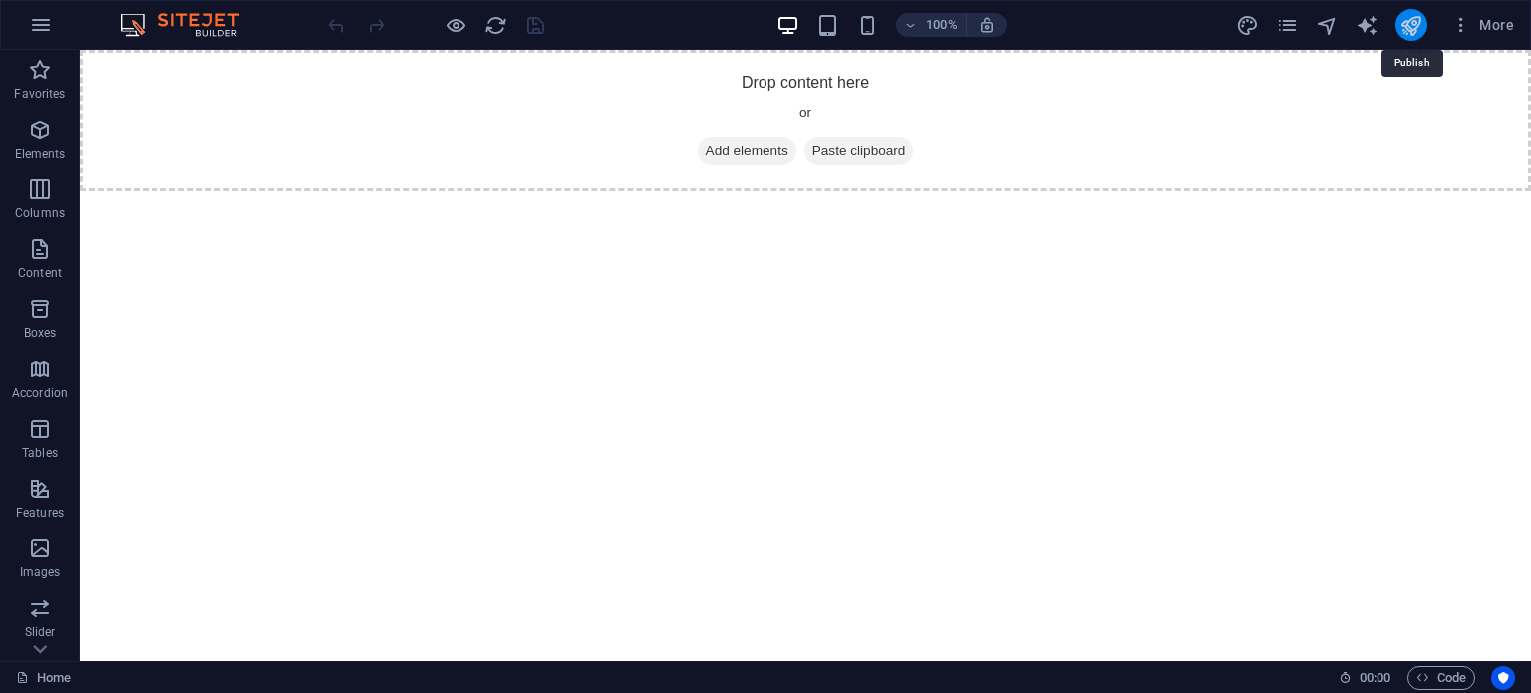
click at [1407, 27] on icon "publish" at bounding box center [1410, 25] width 23 height 23
